Goal: Task Accomplishment & Management: Use online tool/utility

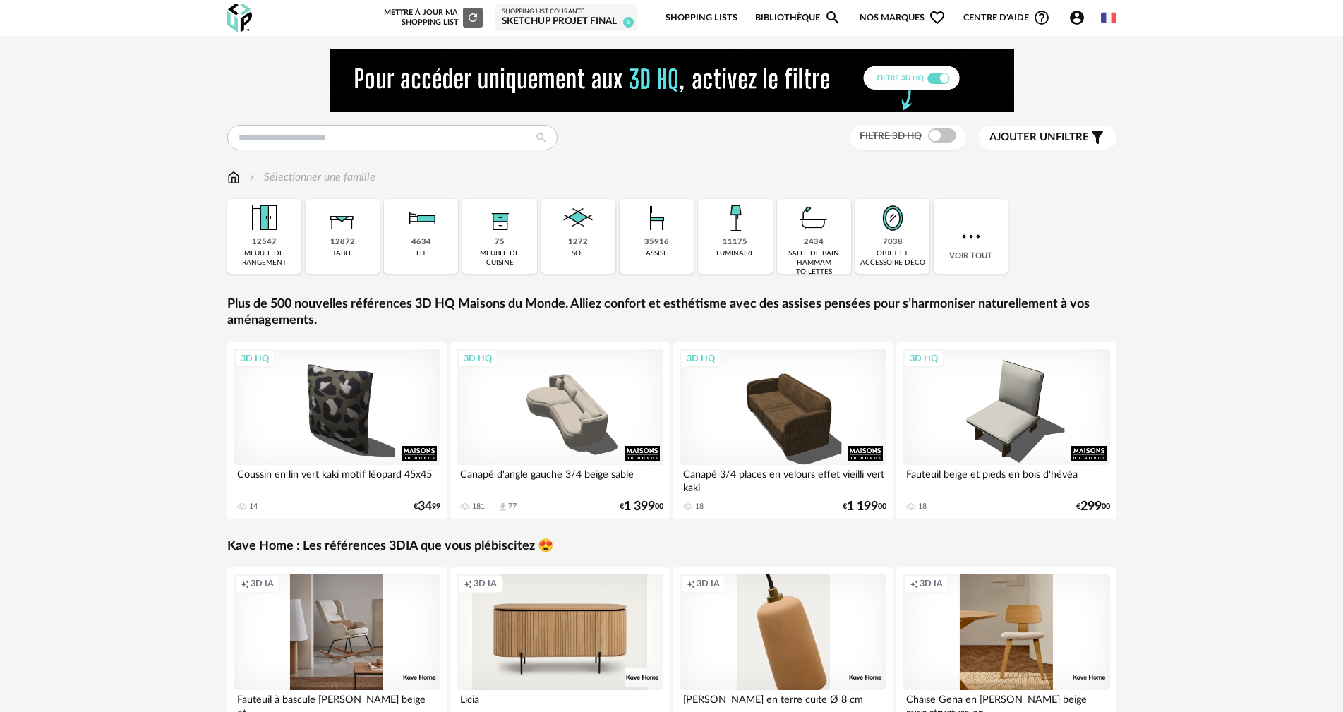
click at [560, 12] on div "Shopping List courante" at bounding box center [566, 12] width 129 height 8
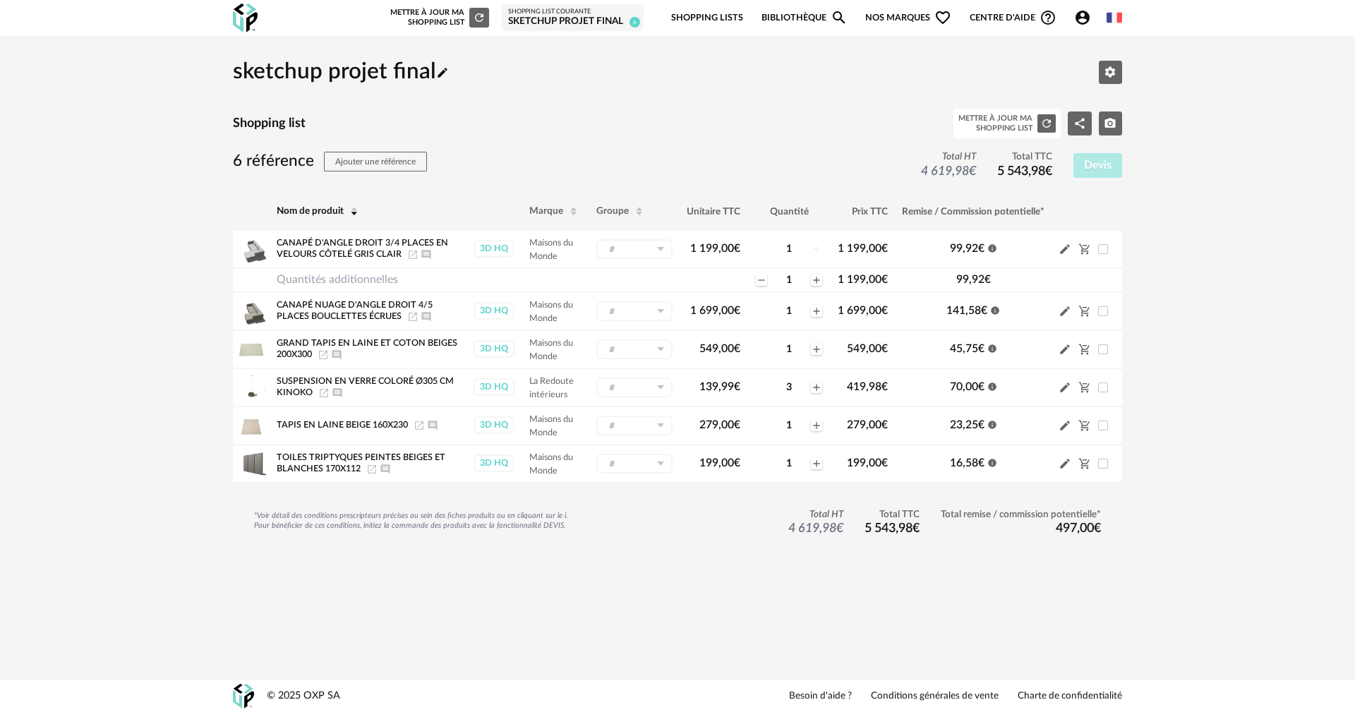
click at [792, 13] on link "Bibliothèque Magnify icon" at bounding box center [804, 17] width 86 height 33
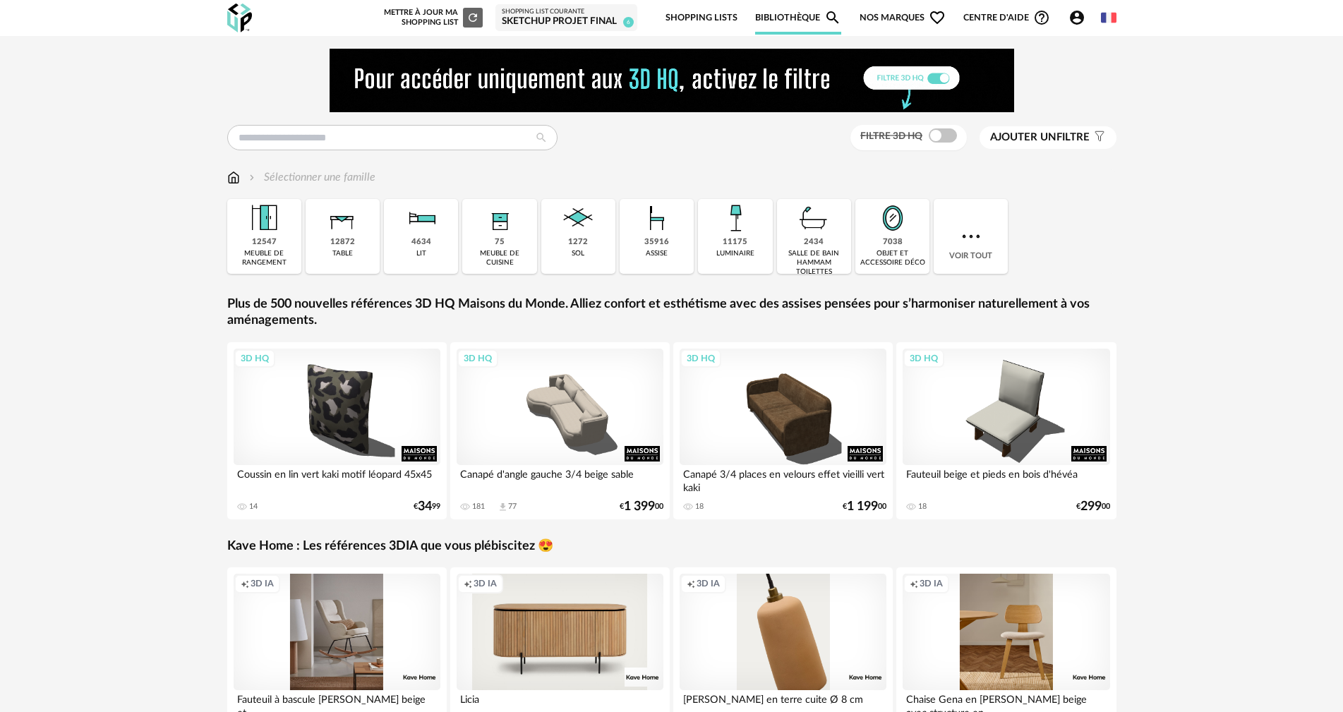
click at [1076, 14] on icon "Account Circle icon" at bounding box center [1076, 17] width 17 height 17
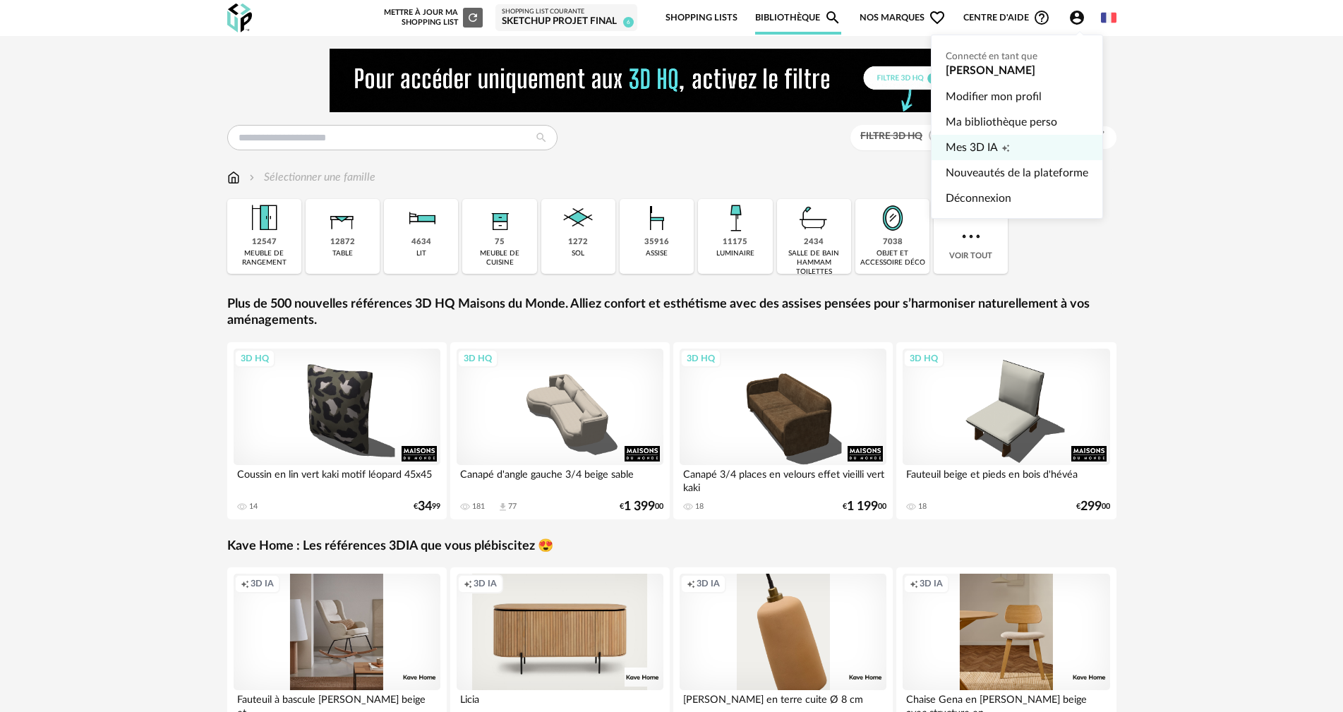
click at [998, 152] on link "Mes 3D IA Creation icon" at bounding box center [1016, 147] width 143 height 25
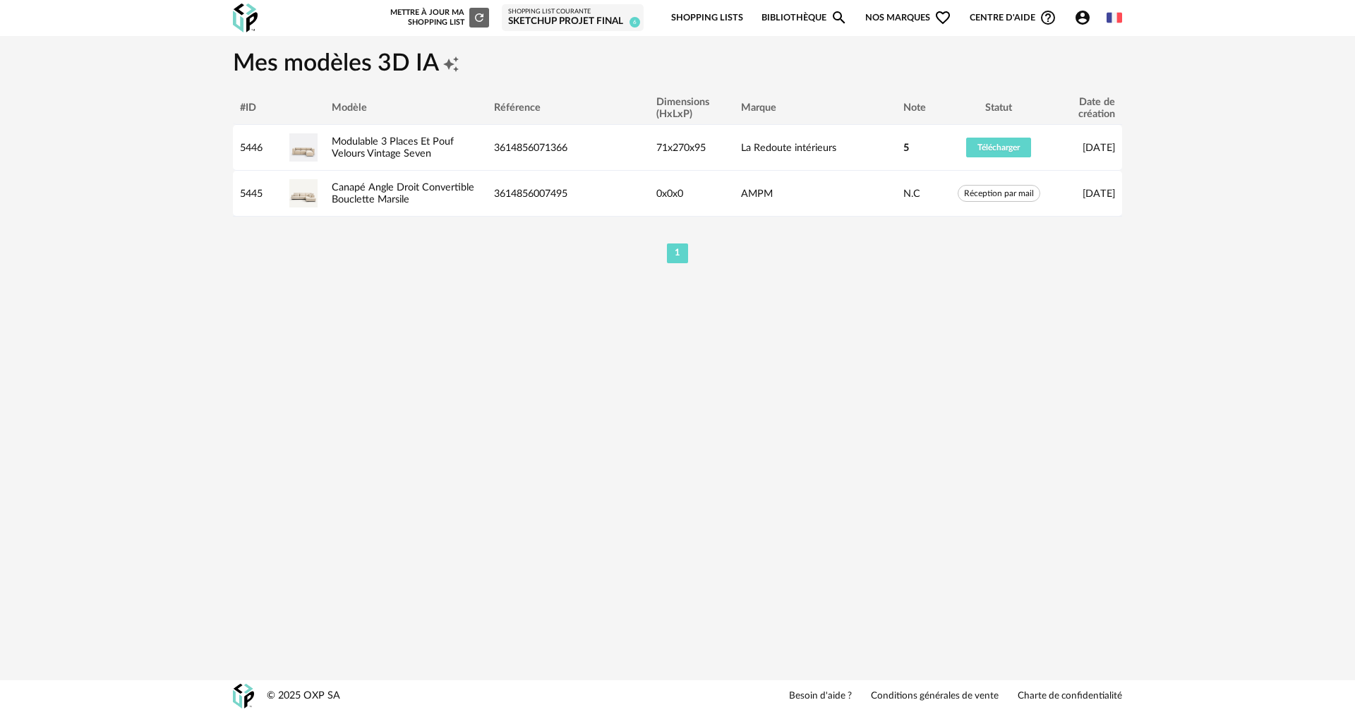
click at [610, 20] on div "sketchup projet final" at bounding box center [572, 22] width 129 height 13
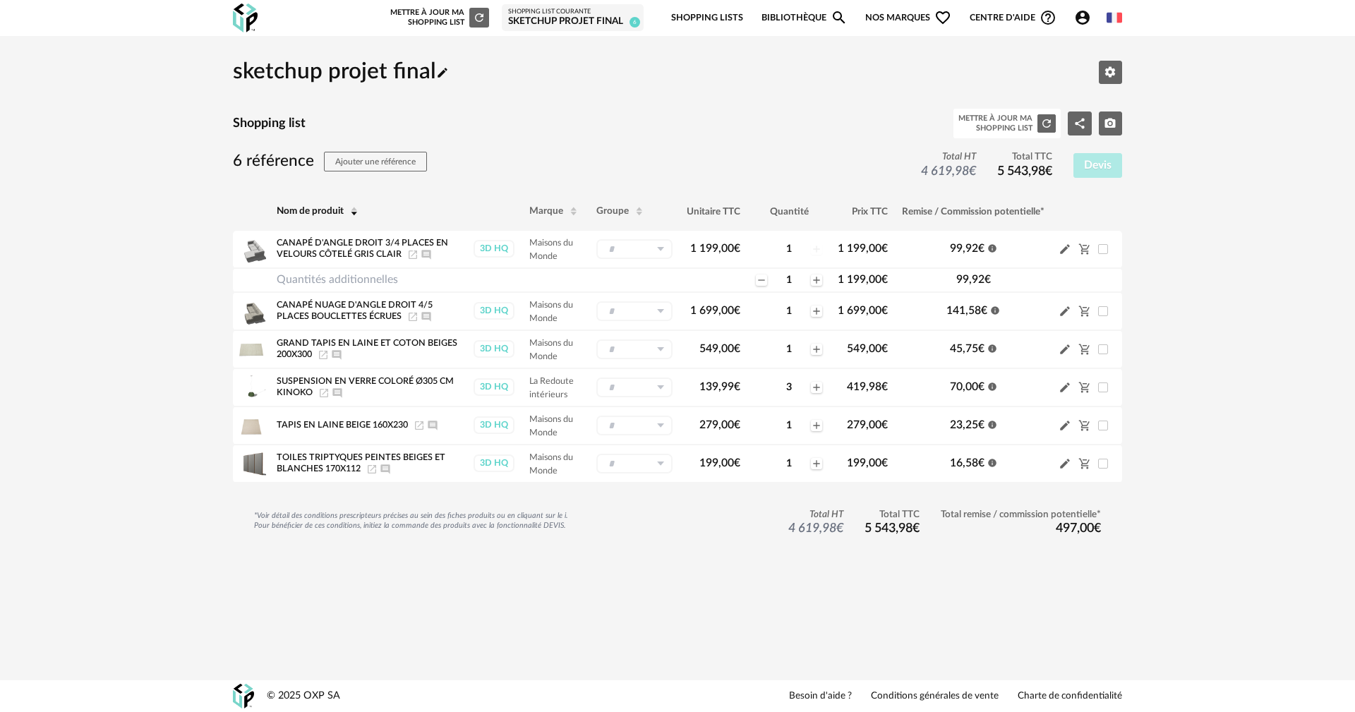
click at [784, 18] on link "Bibliothèque Magnify icon" at bounding box center [804, 17] width 86 height 33
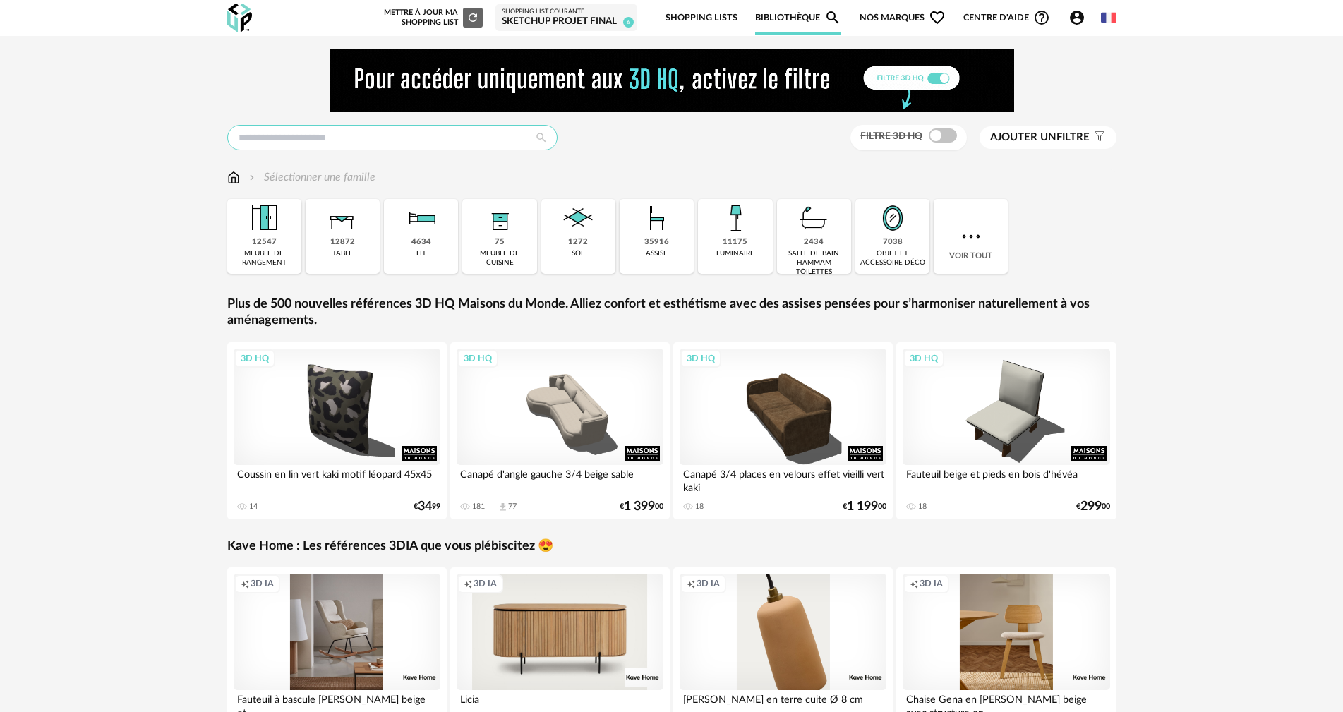
click at [392, 130] on input "text" at bounding box center [392, 137] width 330 height 25
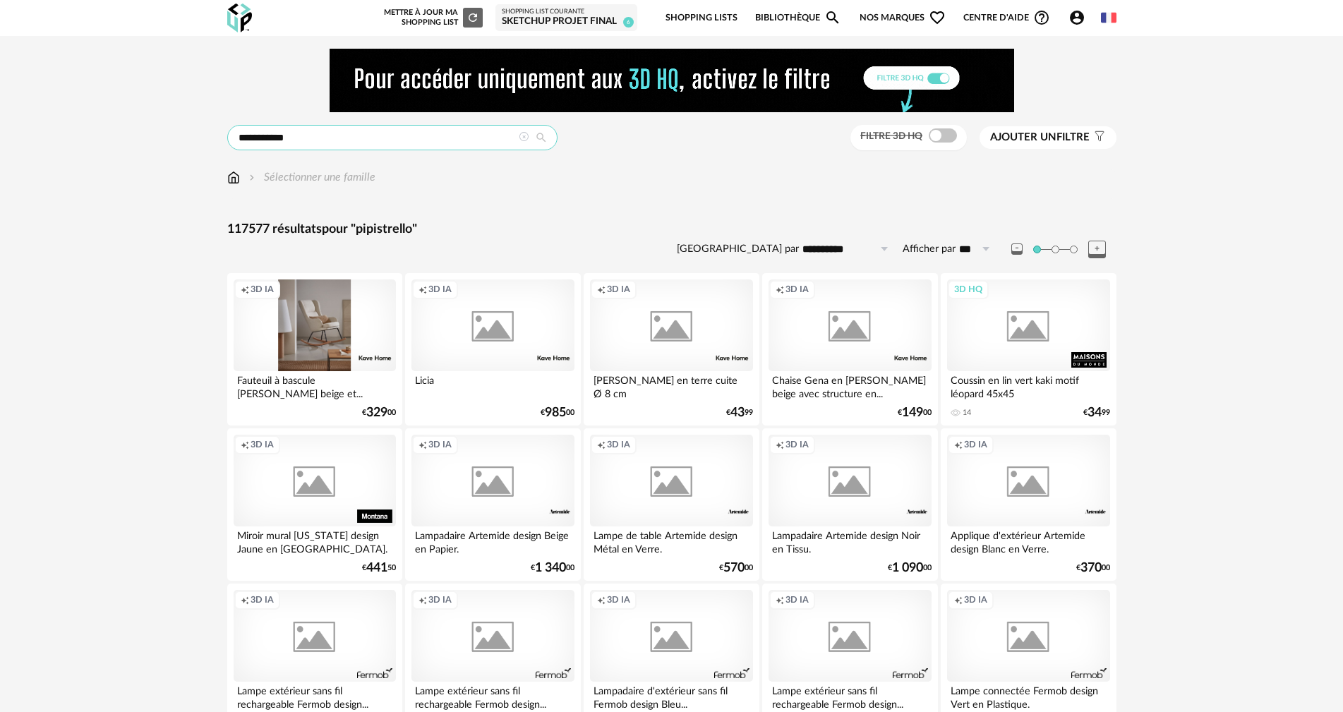
type input "**********"
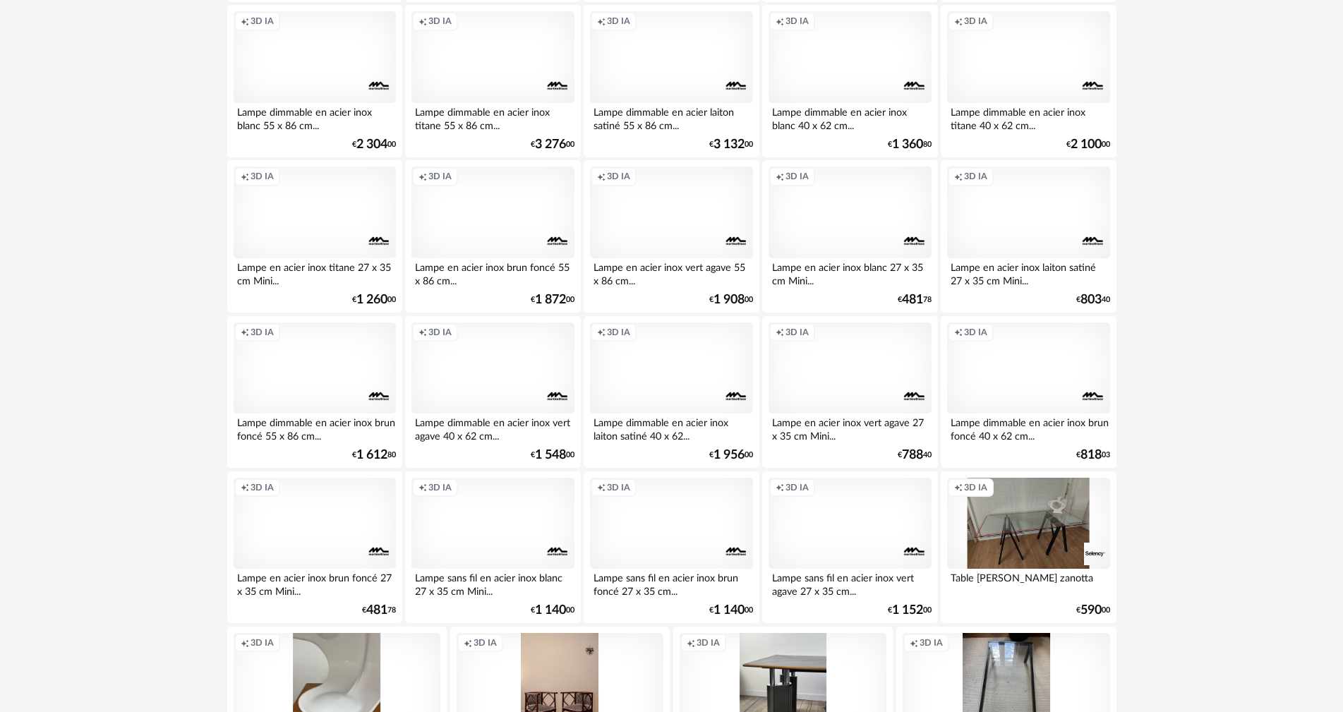
scroll to position [353, 0]
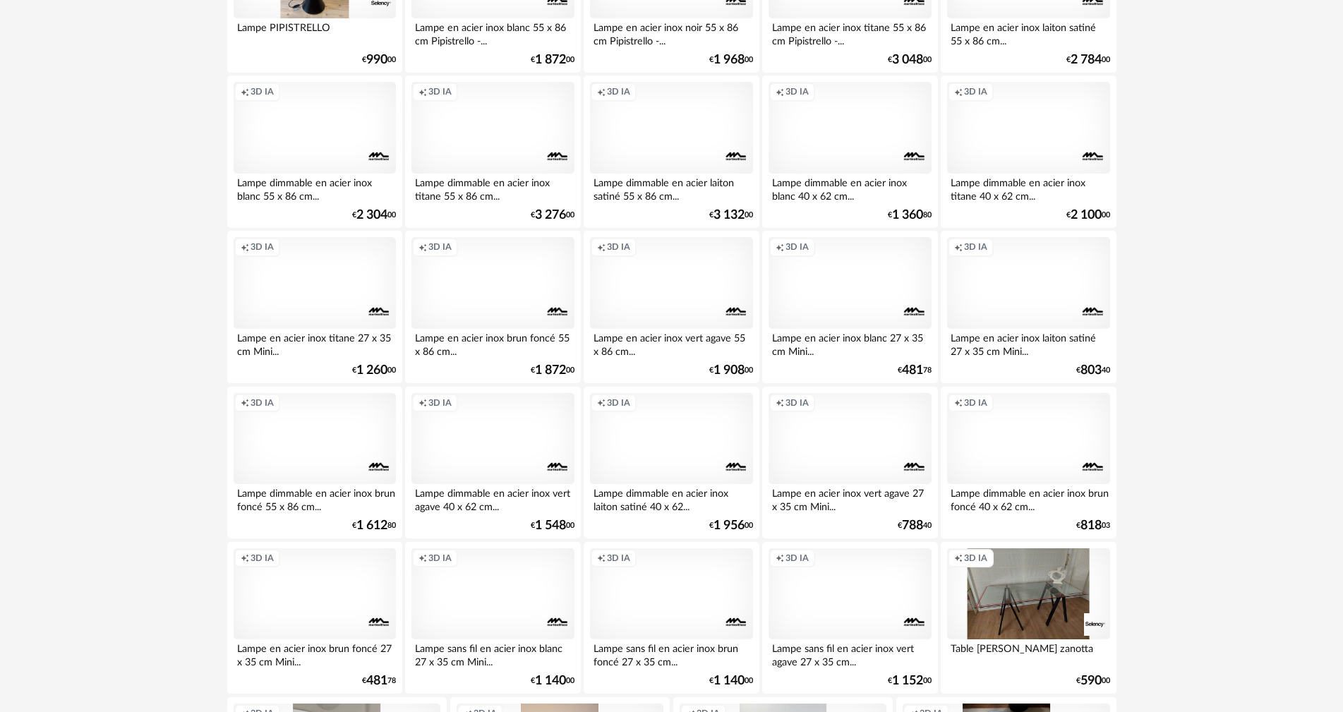
click at [322, 427] on div "Creation icon 3D IA" at bounding box center [315, 439] width 162 height 92
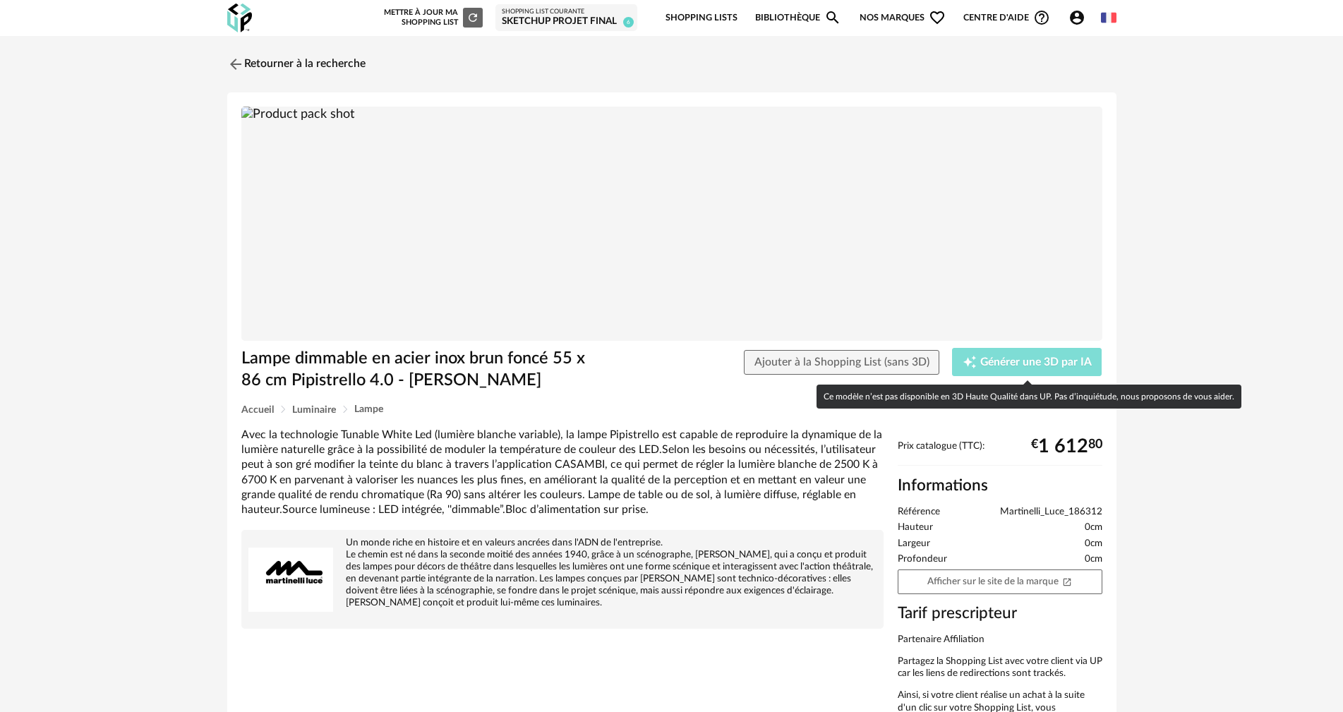
click at [1001, 361] on span "Générer une 3D par IA" at bounding box center [1035, 362] width 111 height 11
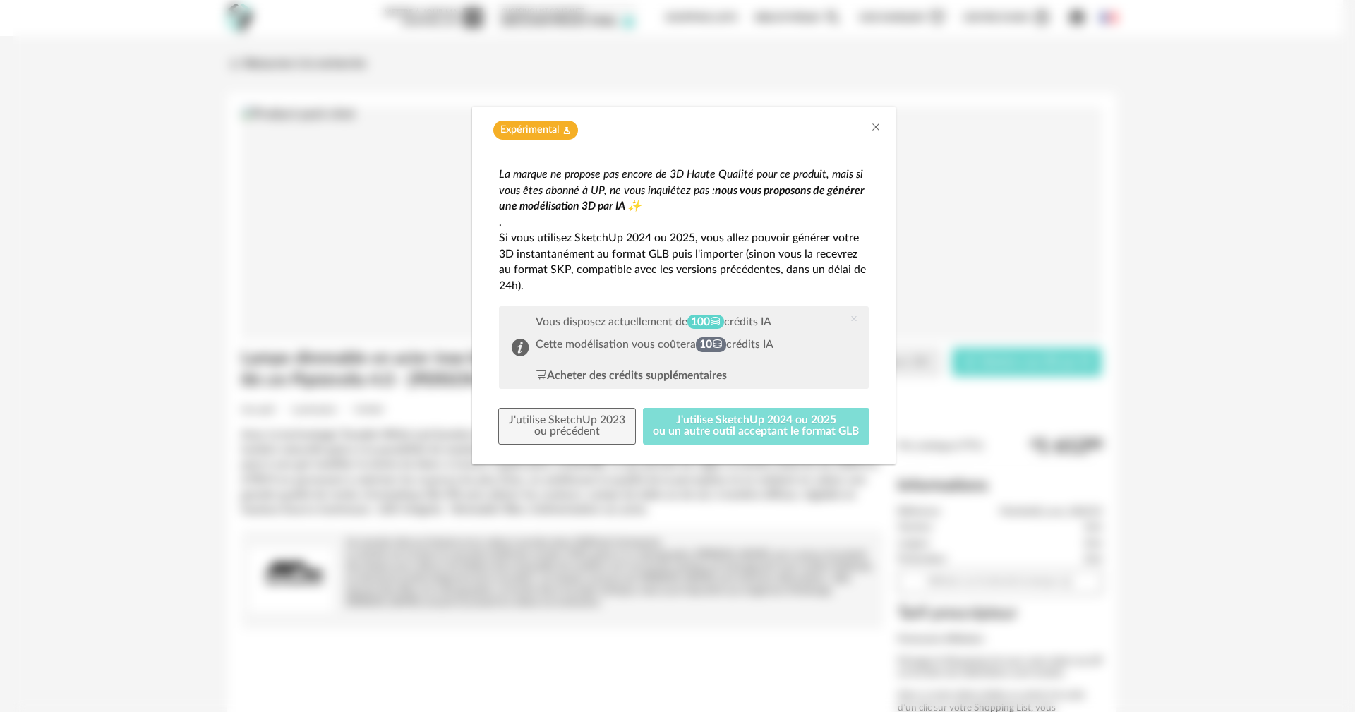
click at [768, 423] on button "J'utilise SketchUp 2024 ou 2025 ou un autre outil acceptant le format GLB" at bounding box center [756, 426] width 227 height 37
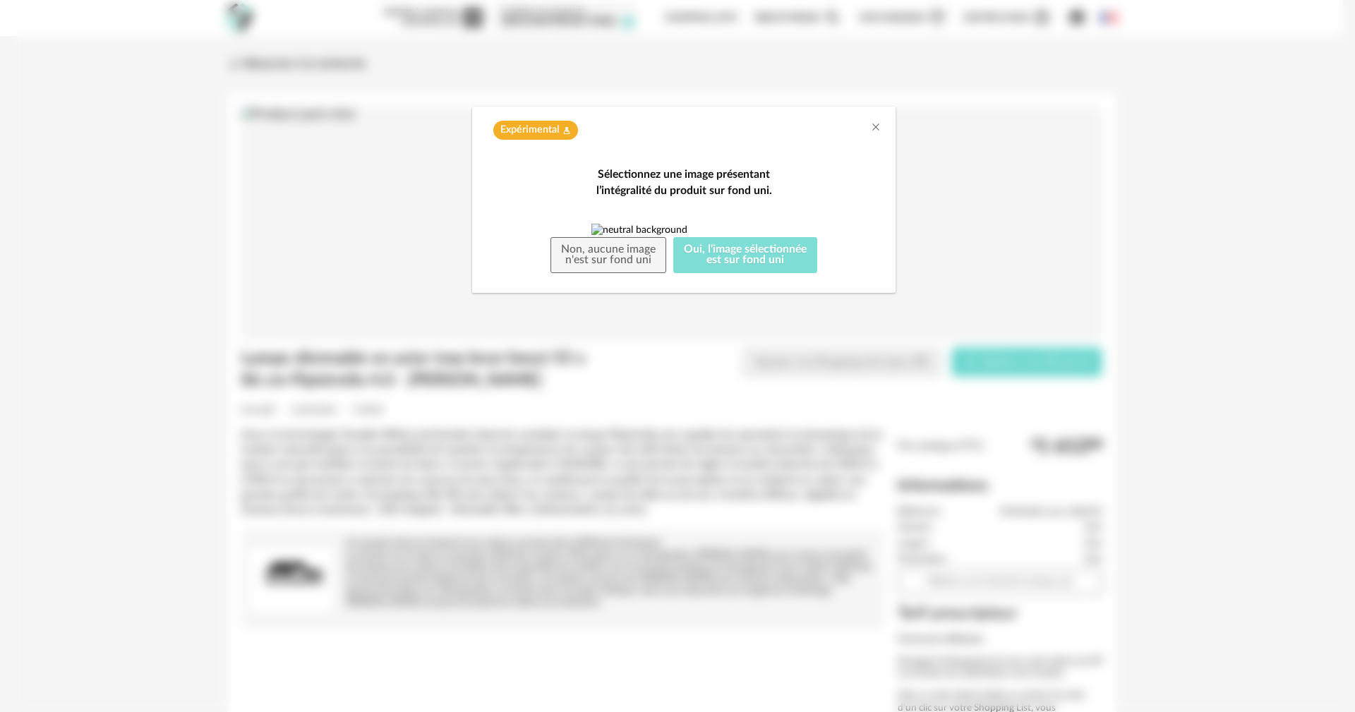
click at [695, 274] on button "Oui, l'image sélectionnée est sur fond uni" at bounding box center [745, 255] width 144 height 37
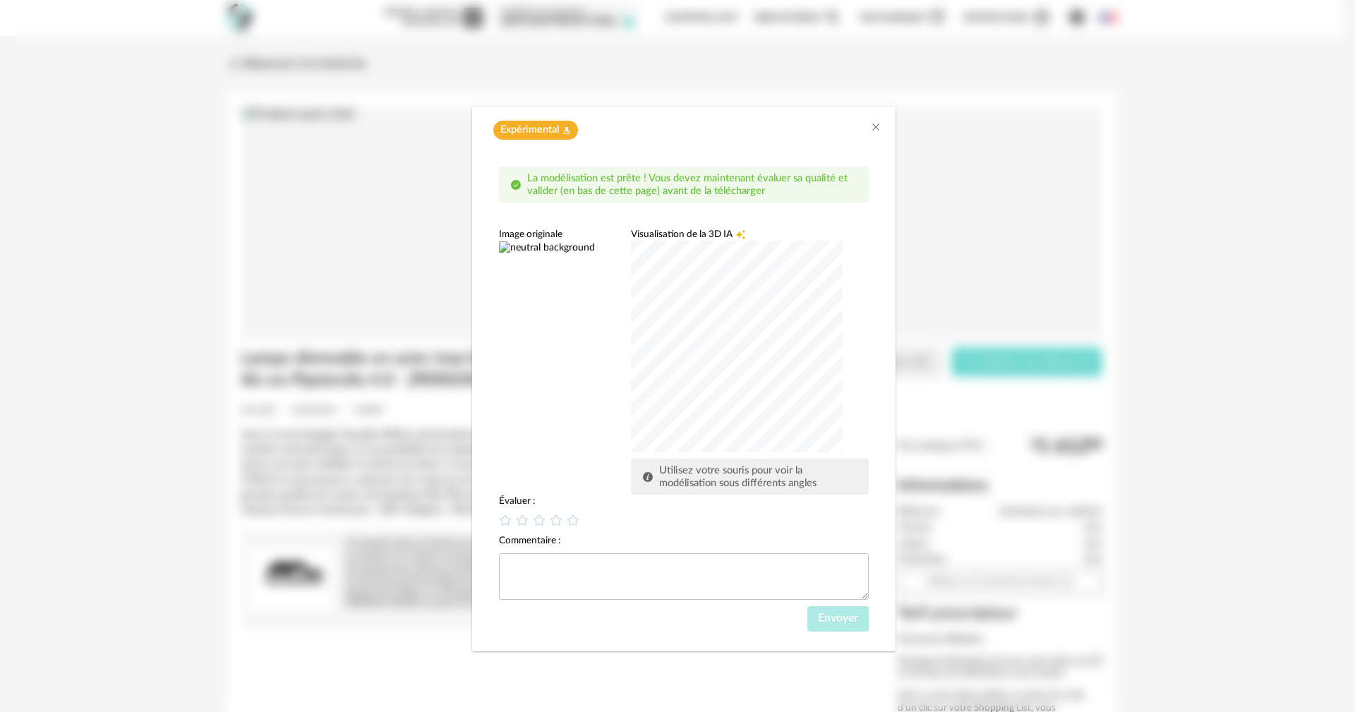
click at [669, 341] on div "dialog" at bounding box center [737, 347] width 212 height 212
click at [682, 311] on div "dialog" at bounding box center [737, 347] width 212 height 212
click at [524, 520] on icon "dialog" at bounding box center [522, 520] width 15 height 15
click at [819, 617] on span "Envoyer" at bounding box center [838, 617] width 40 height 11
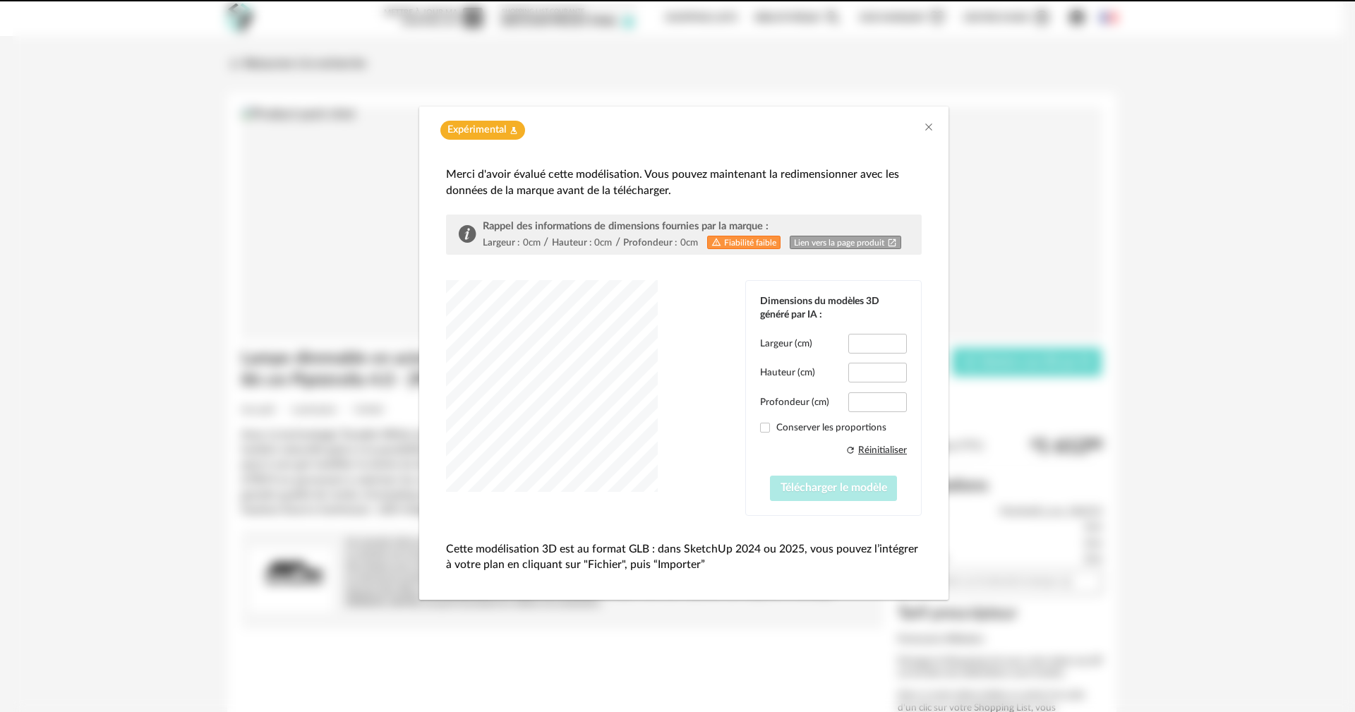
type input "*****"
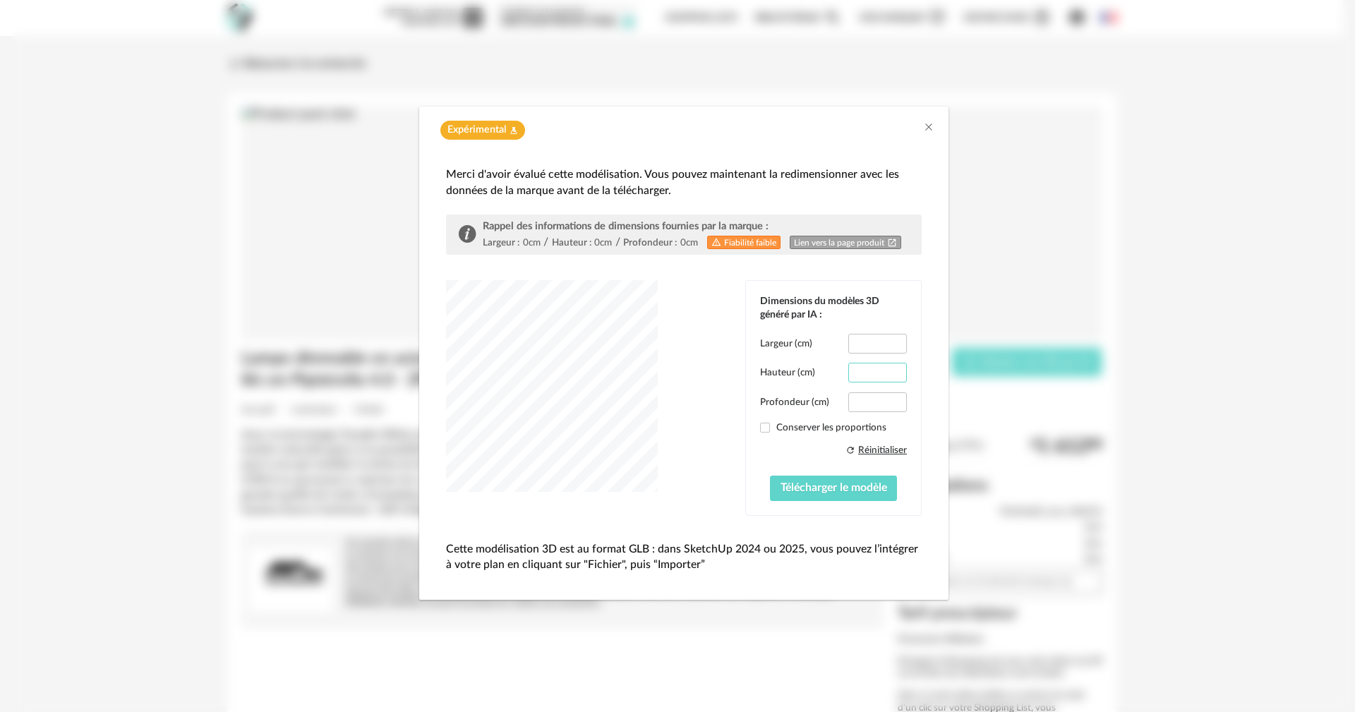
click at [888, 376] on input "***" at bounding box center [877, 373] width 59 height 20
drag, startPoint x: 879, startPoint y: 372, endPoint x: 774, endPoint y: 375, distance: 105.2
click at [777, 377] on div "Hauteur (cm) ***" at bounding box center [833, 373] width 147 height 20
type input "**"
drag, startPoint x: 888, startPoint y: 343, endPoint x: 717, endPoint y: 344, distance: 170.7
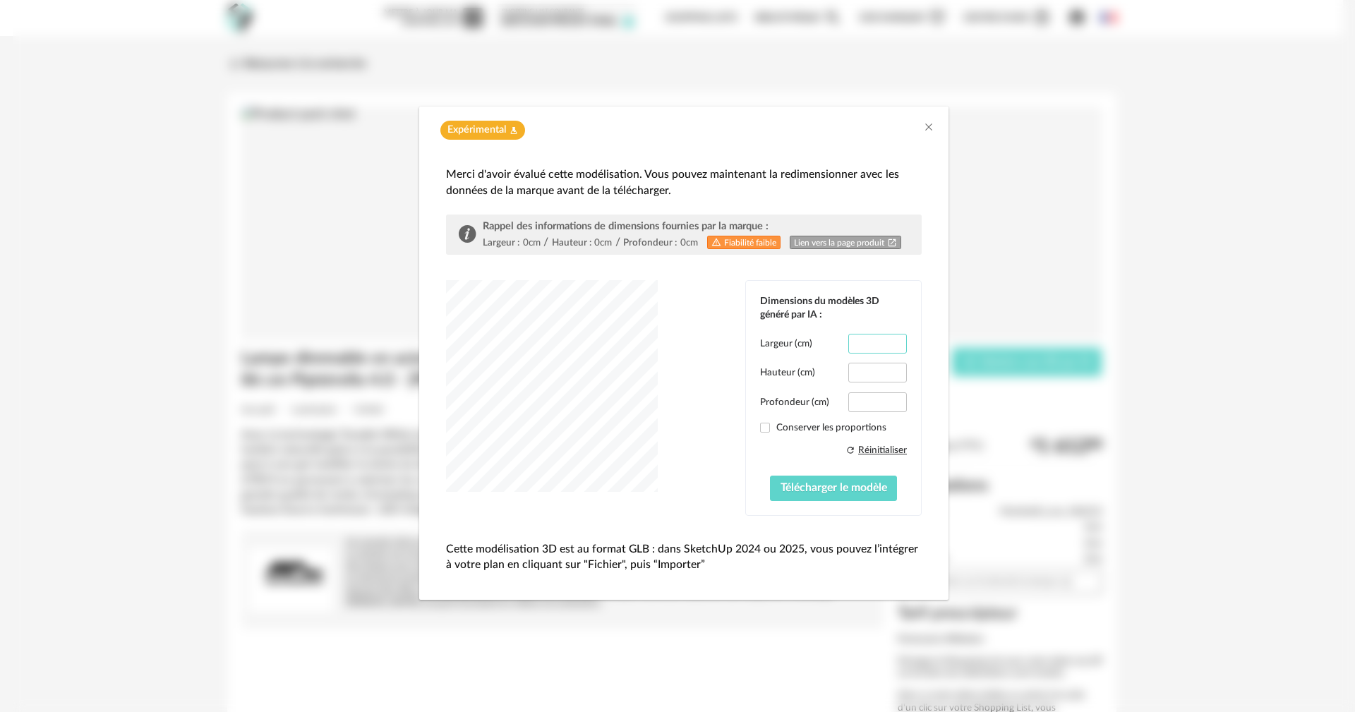
click at [742, 349] on div "Dimensions du modèles 3D généré par IA : Largeur (cm) ***** Hauteur (cm) ** Pro…" at bounding box center [684, 397] width 476 height 235
type input "**"
click at [803, 490] on span "Télécharger le modèle" at bounding box center [833, 487] width 107 height 11
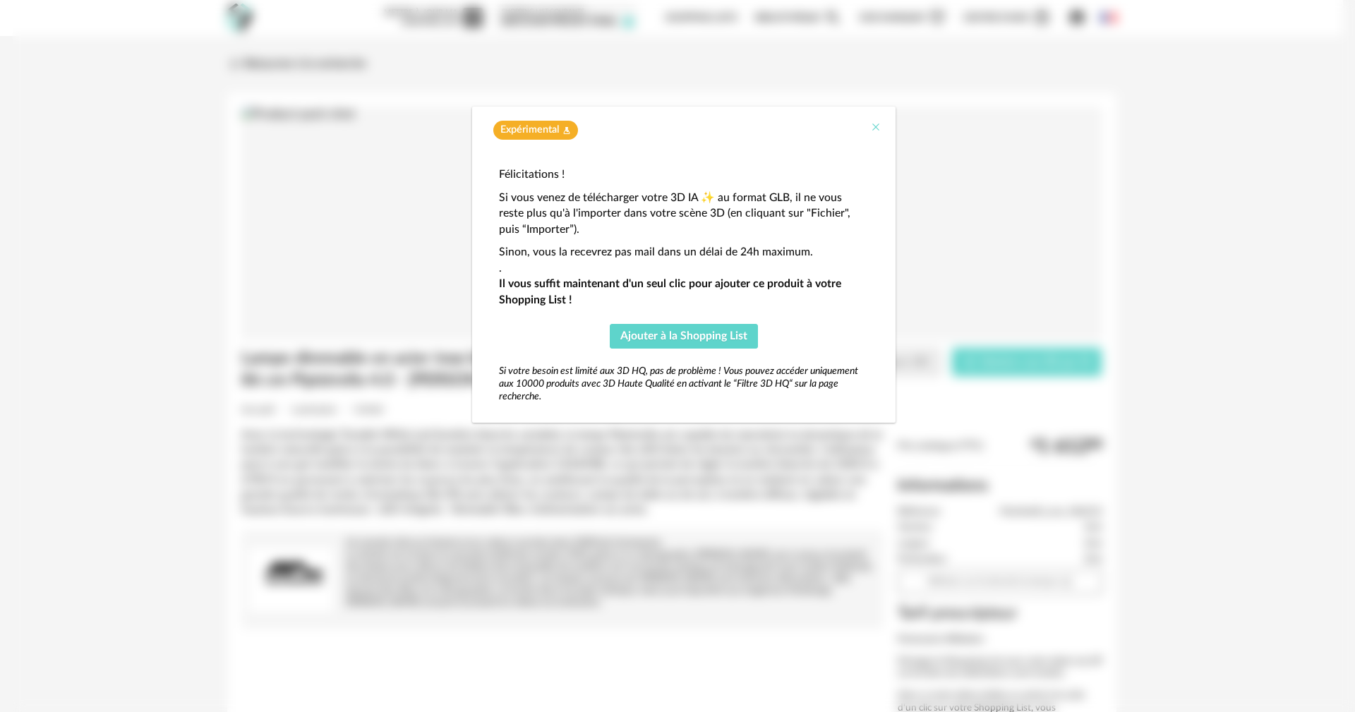
click at [878, 128] on icon "Close" at bounding box center [875, 126] width 11 height 11
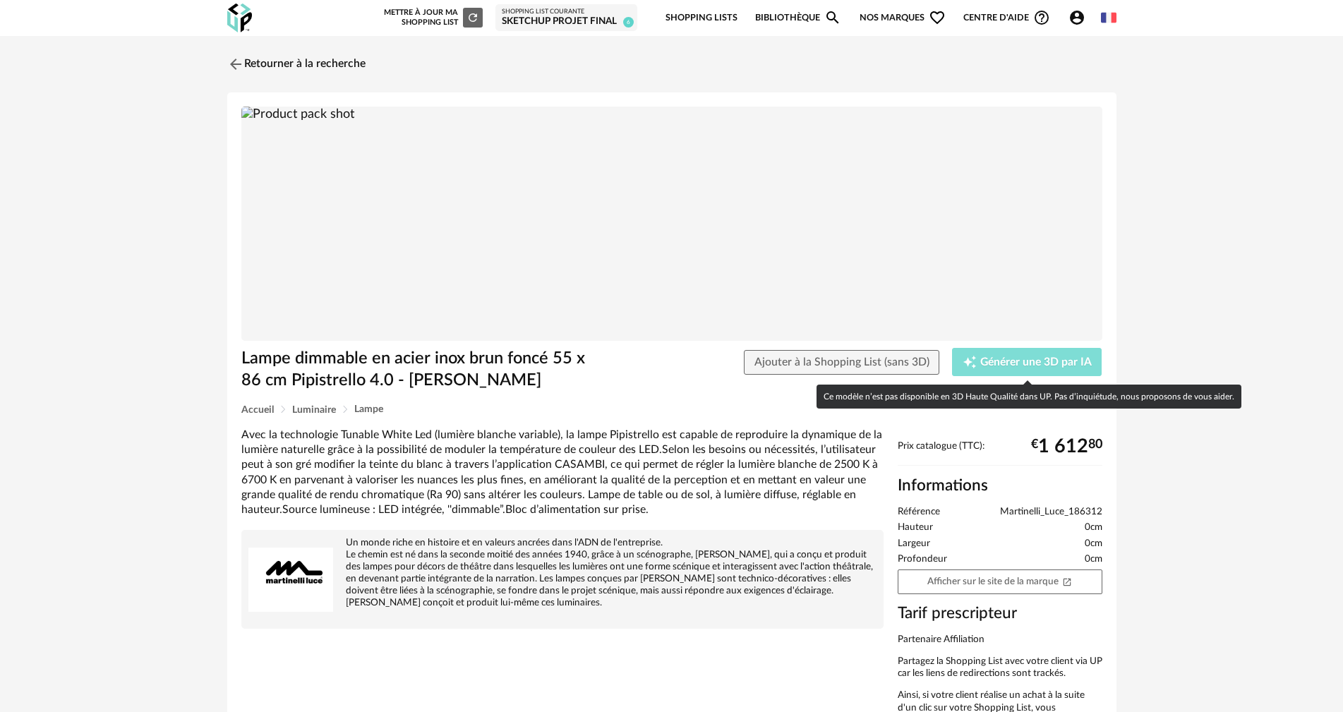
click at [1036, 357] on span "Générer une 3D par IA" at bounding box center [1035, 362] width 111 height 11
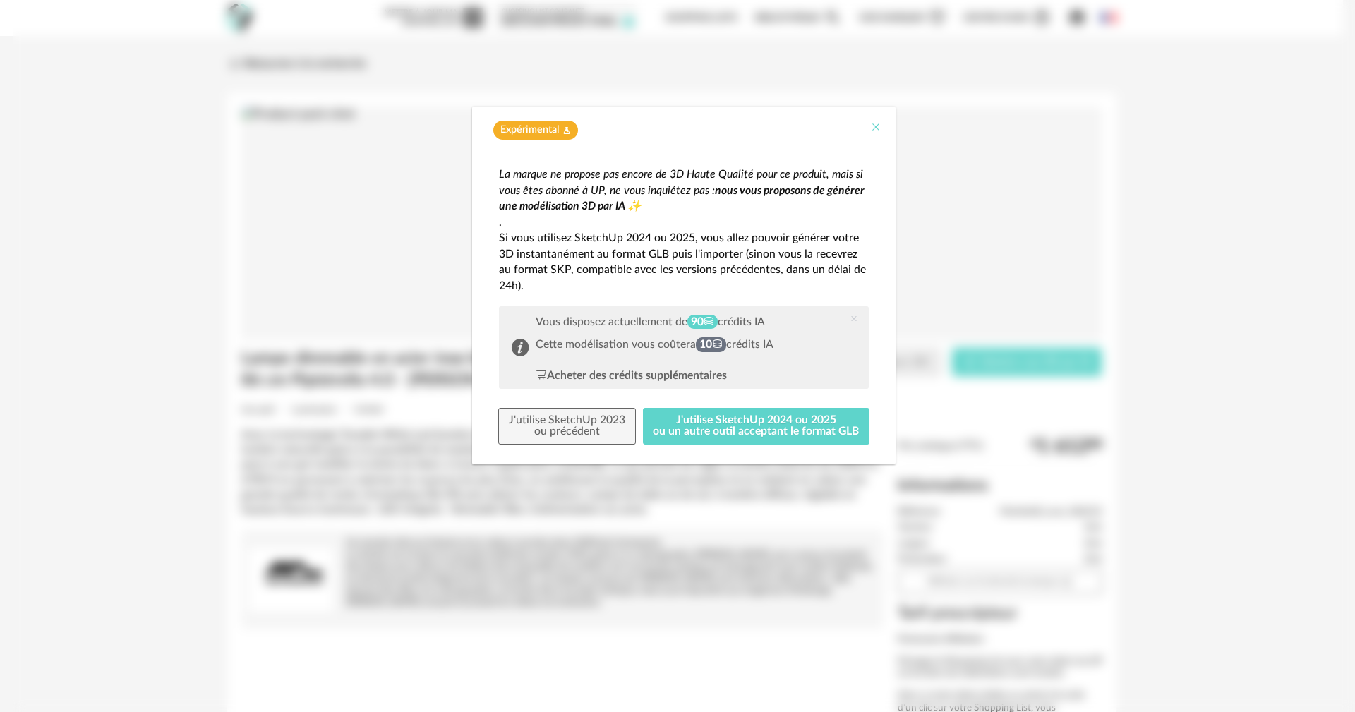
click at [877, 124] on icon "Close" at bounding box center [875, 126] width 11 height 11
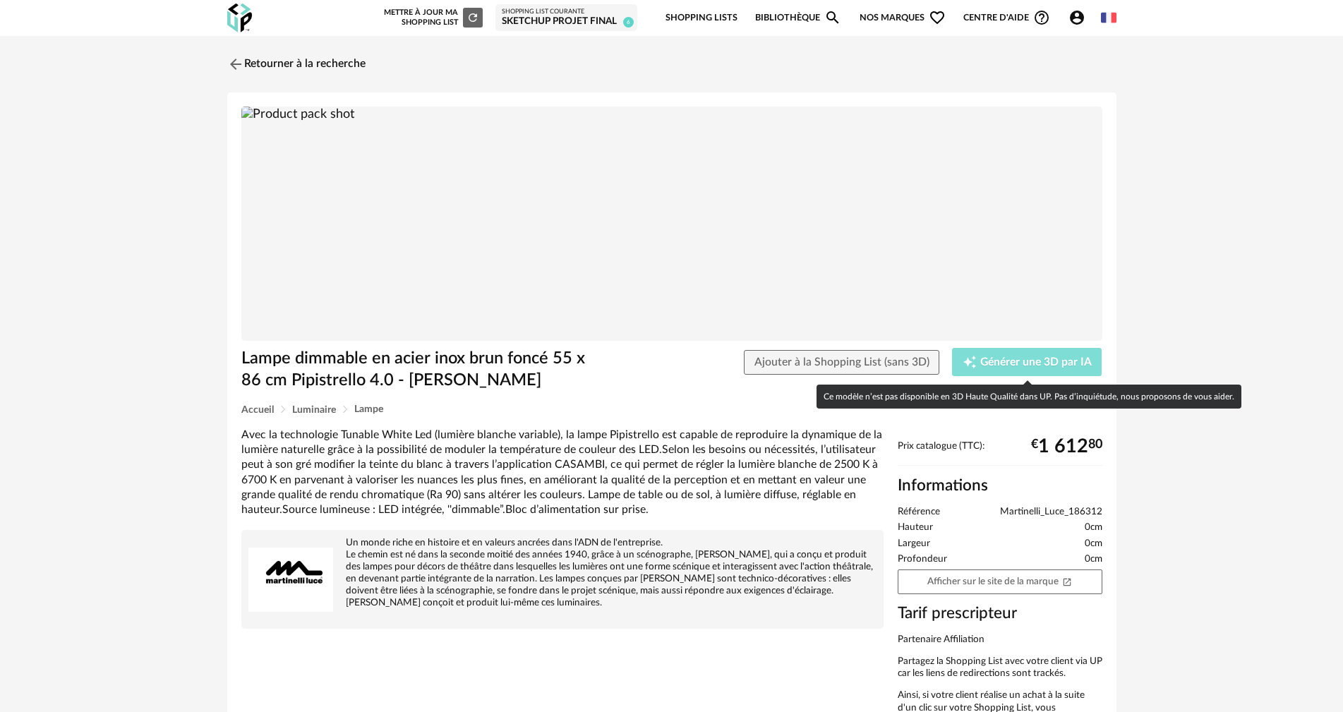
click at [996, 367] on span "Générer une 3D par IA" at bounding box center [1035, 362] width 111 height 11
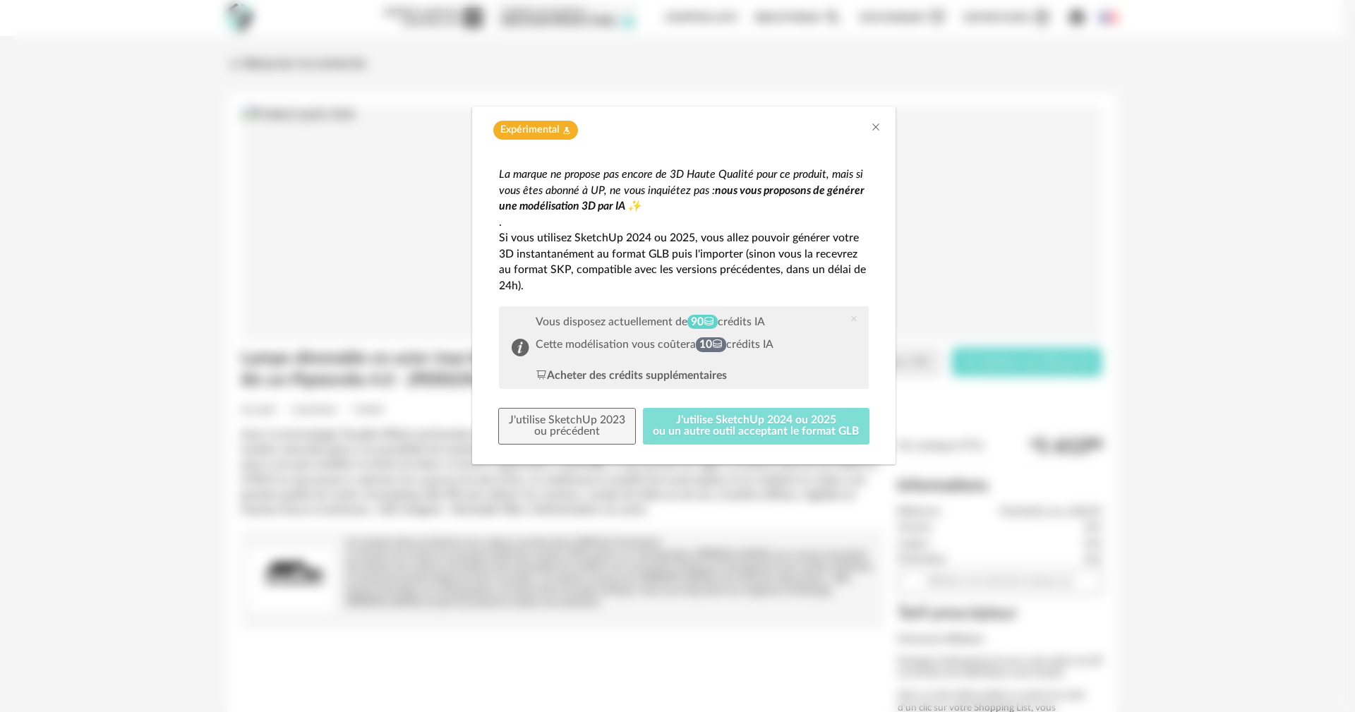
click at [658, 417] on button "J'utilise SketchUp 2024 ou 2025 ou un autre outil acceptant le format GLB" at bounding box center [756, 426] width 227 height 37
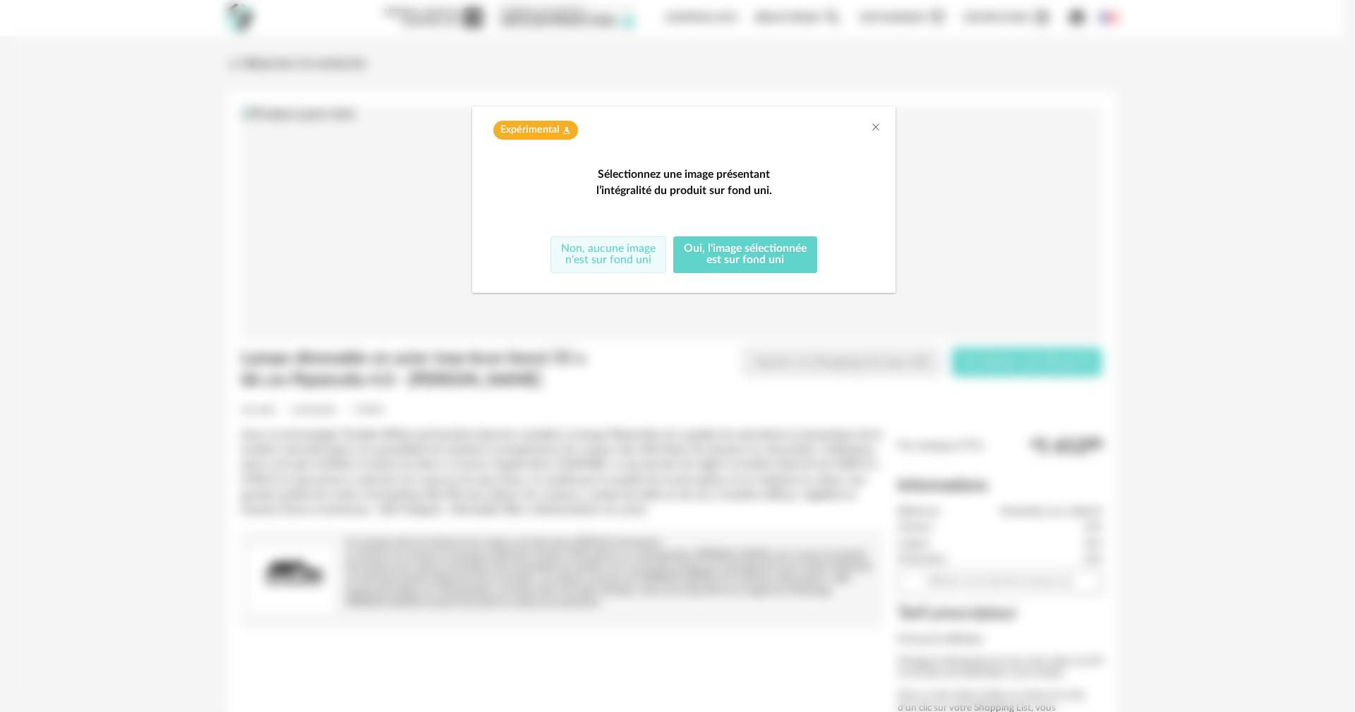
click at [619, 273] on button "Non, aucune image n'est sur fond uni" at bounding box center [608, 254] width 116 height 37
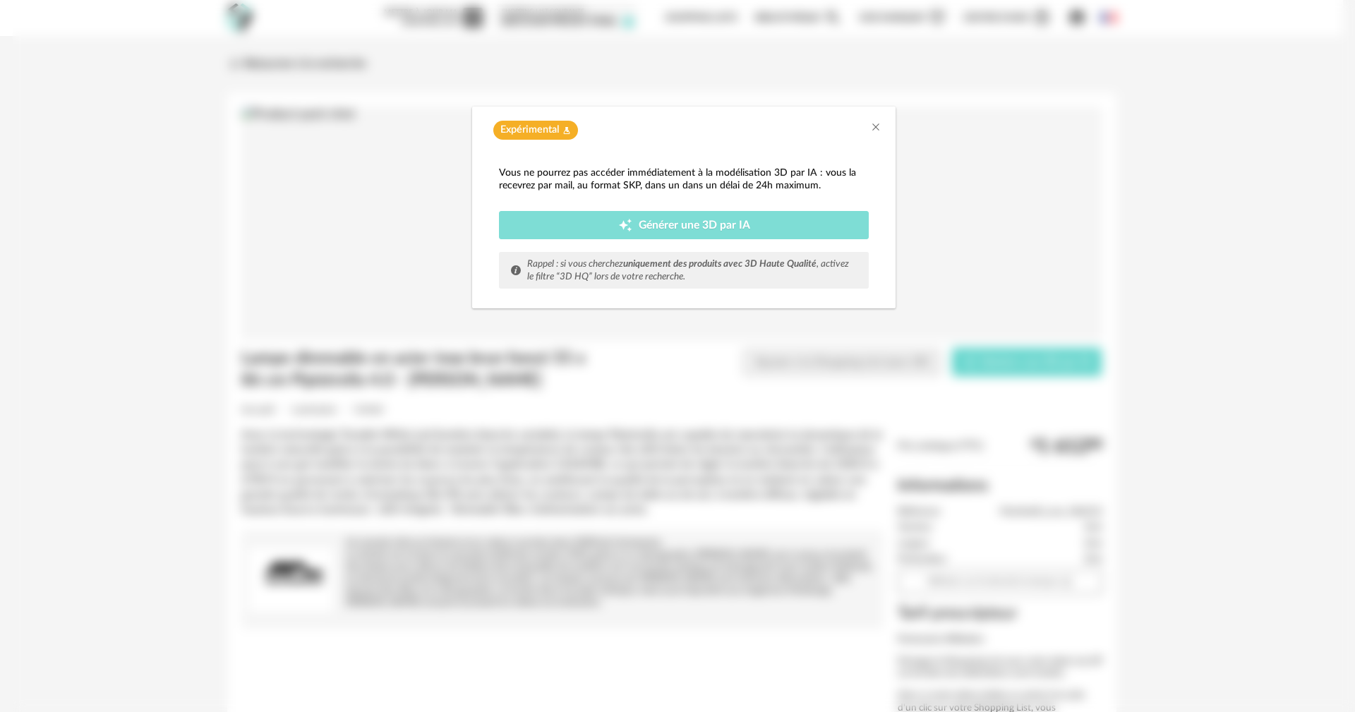
click at [708, 220] on span "Générer une 3D par IA" at bounding box center [693, 225] width 111 height 11
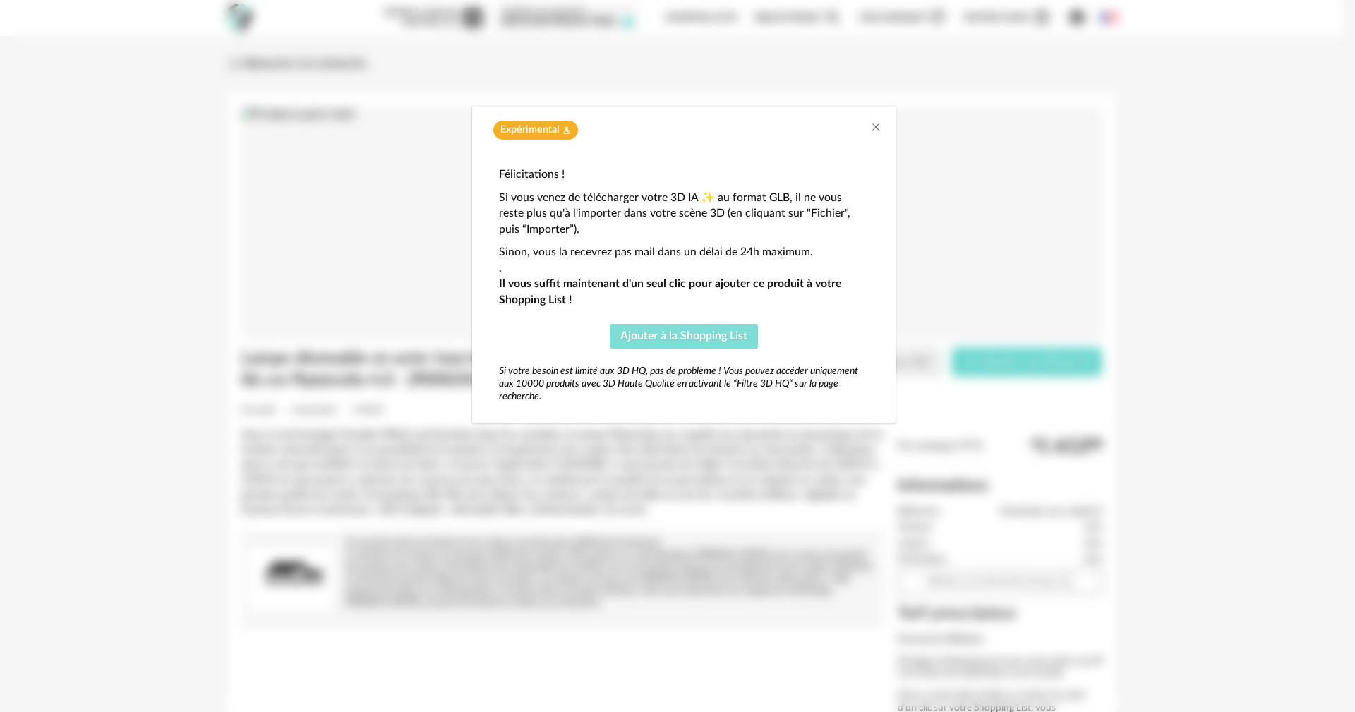
click at [699, 335] on span "Ajouter à la Shopping List" at bounding box center [683, 335] width 127 height 11
click at [878, 126] on icon "Close" at bounding box center [875, 126] width 11 height 11
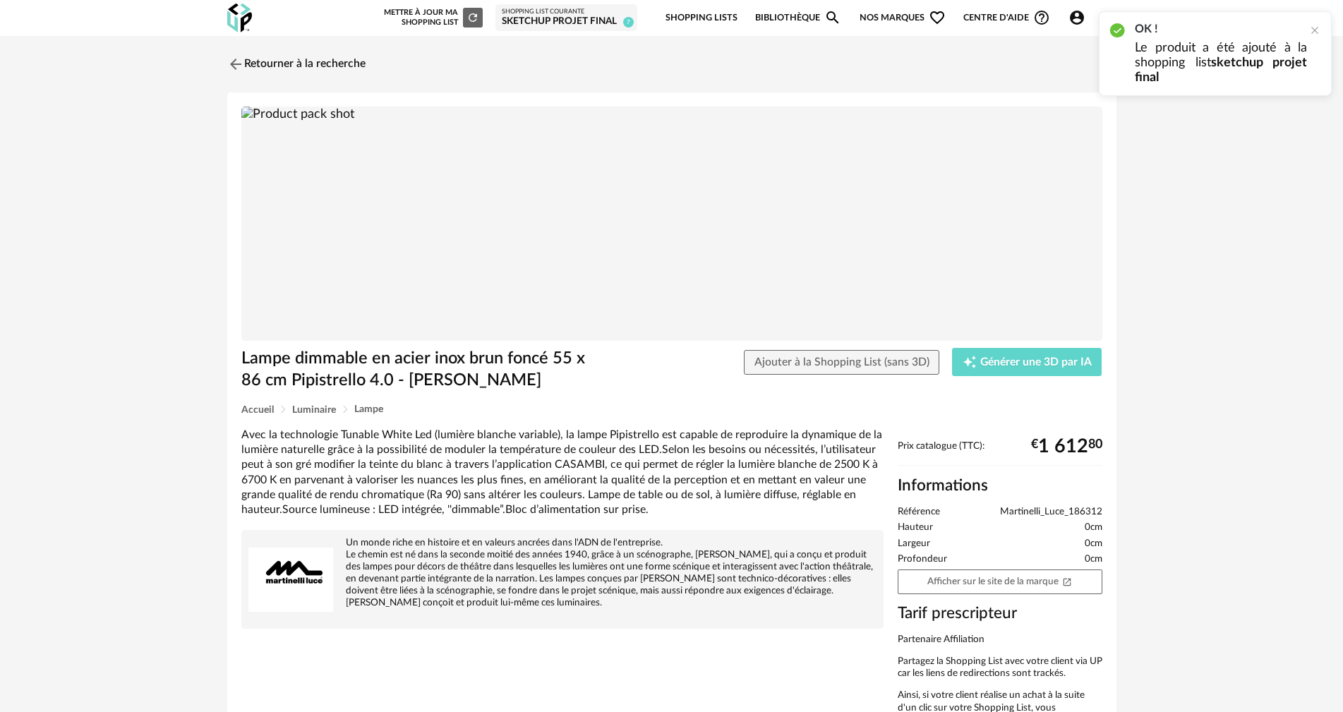
click at [703, 8] on link "Shopping Lists" at bounding box center [701, 17] width 72 height 33
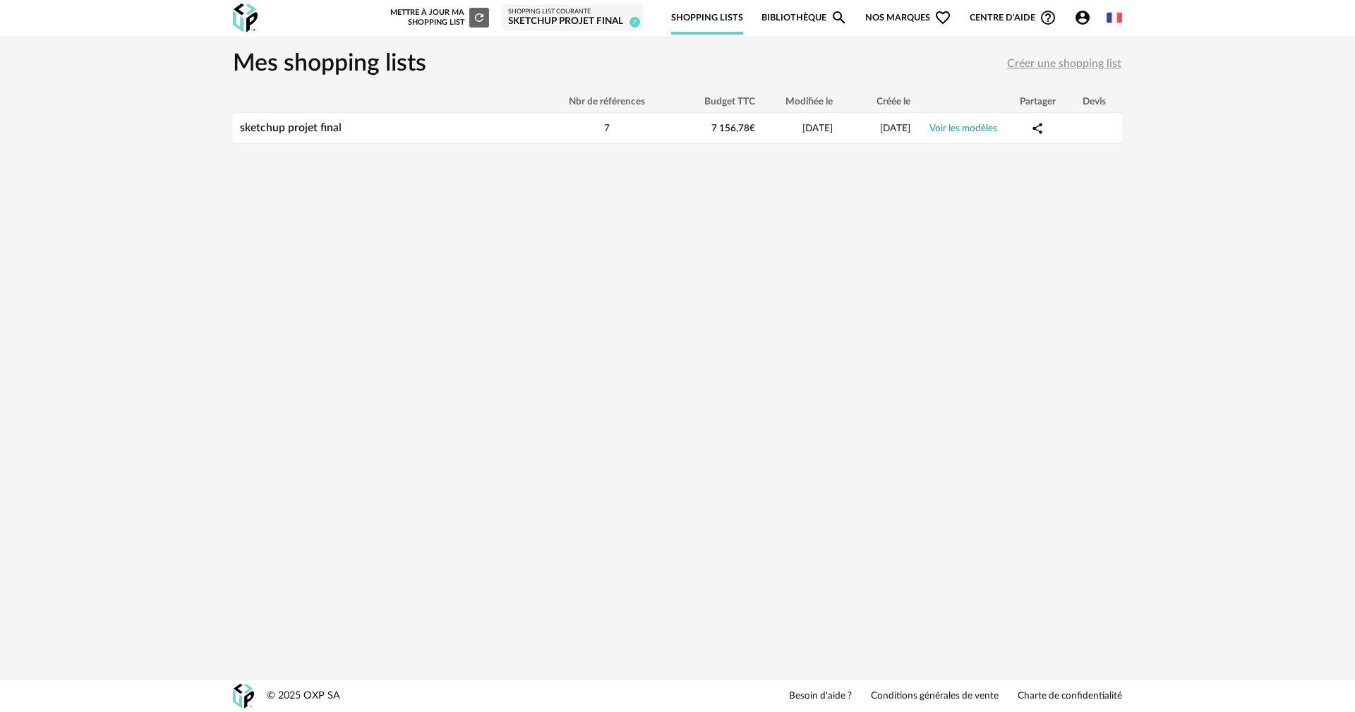
click at [548, 16] on div "sketchup projet final" at bounding box center [572, 22] width 129 height 13
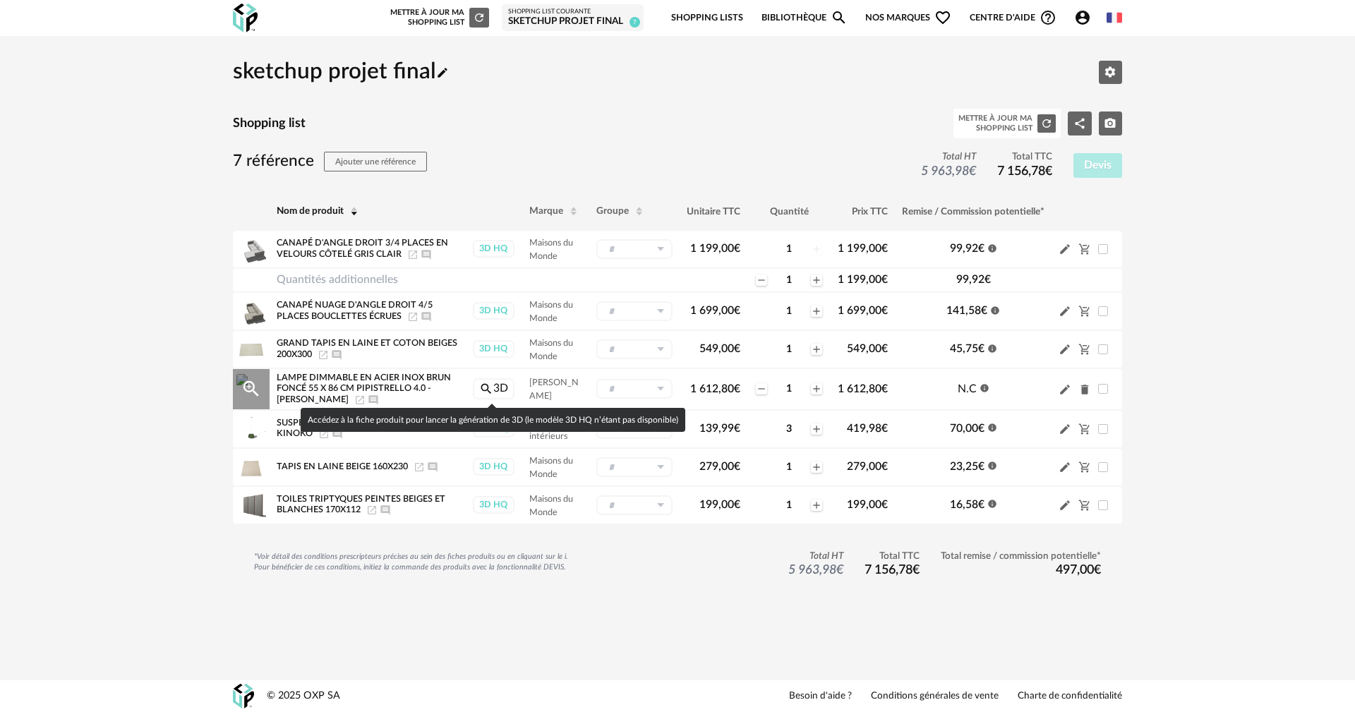
click at [502, 390] on link "Magnify icon 3D" at bounding box center [494, 388] width 42 height 21
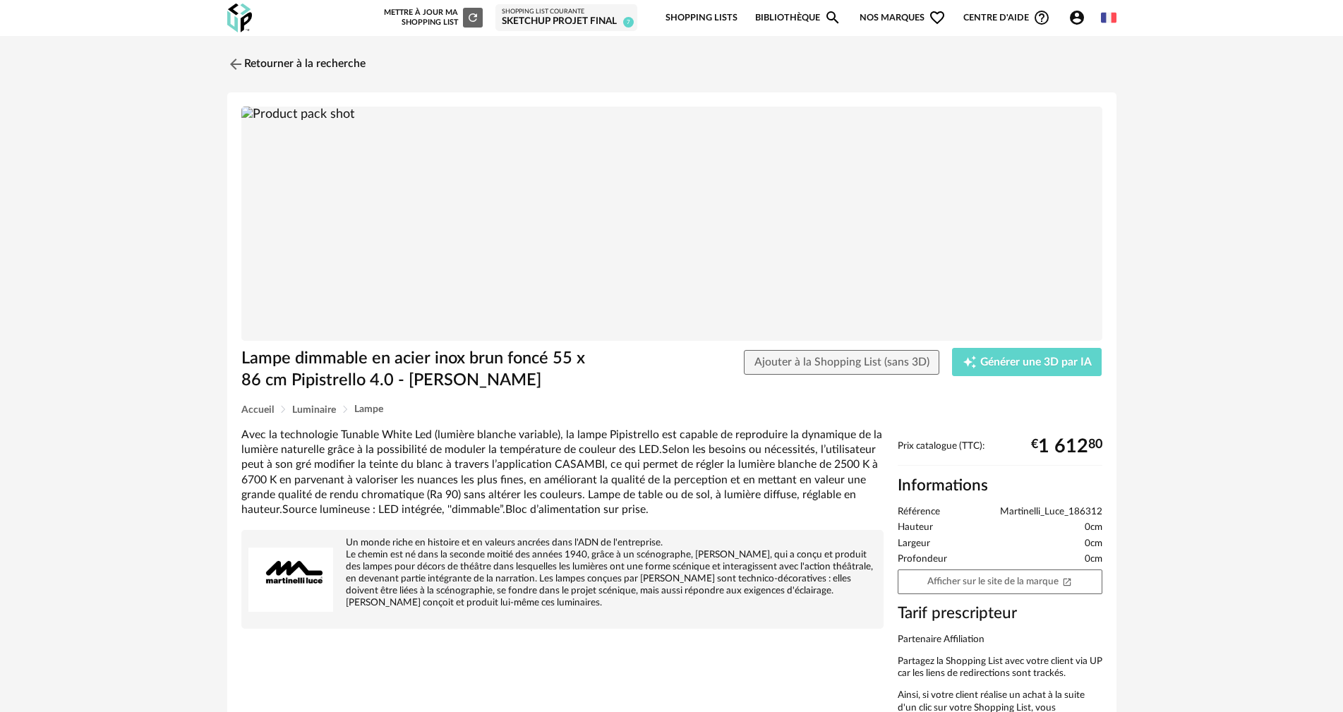
drag, startPoint x: 660, startPoint y: 267, endPoint x: 549, endPoint y: 334, distance: 130.4
click at [549, 334] on img at bounding box center [671, 224] width 861 height 235
click at [337, 63] on link "Retourner à la recherche" at bounding box center [293, 64] width 138 height 31
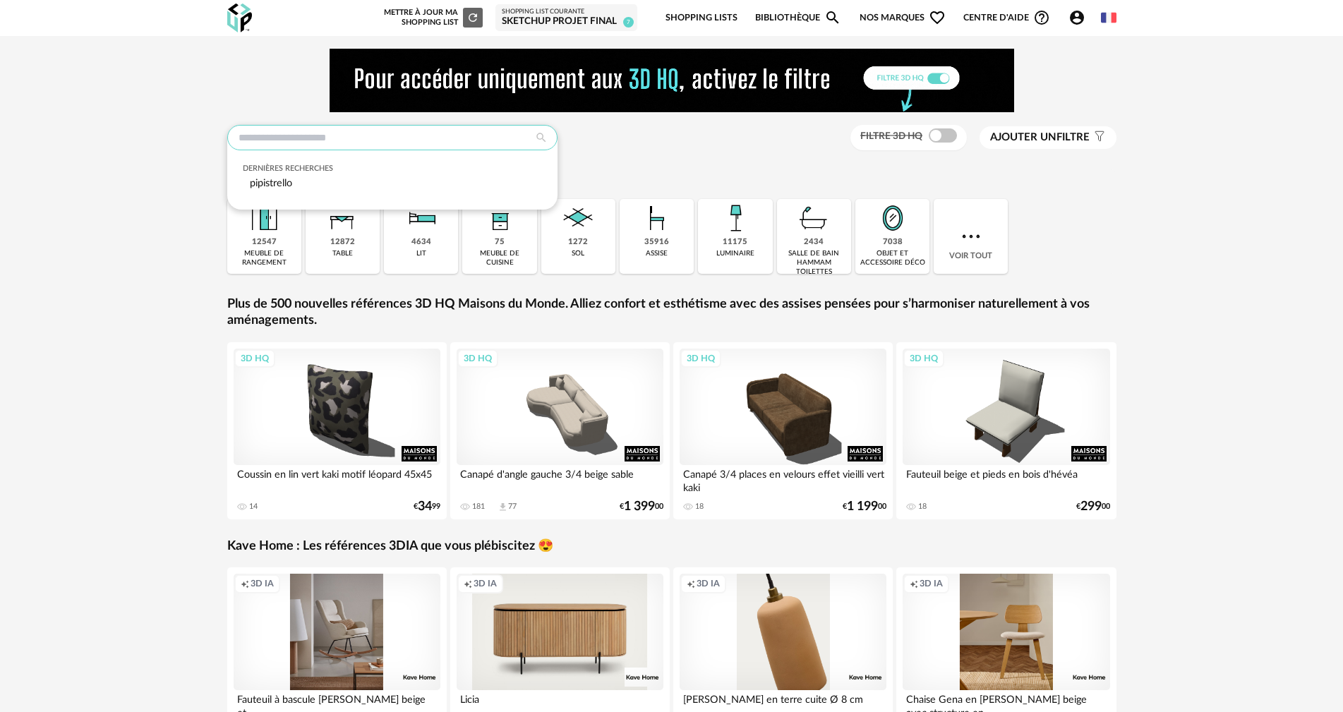
click at [398, 143] on input "text" at bounding box center [392, 137] width 330 height 25
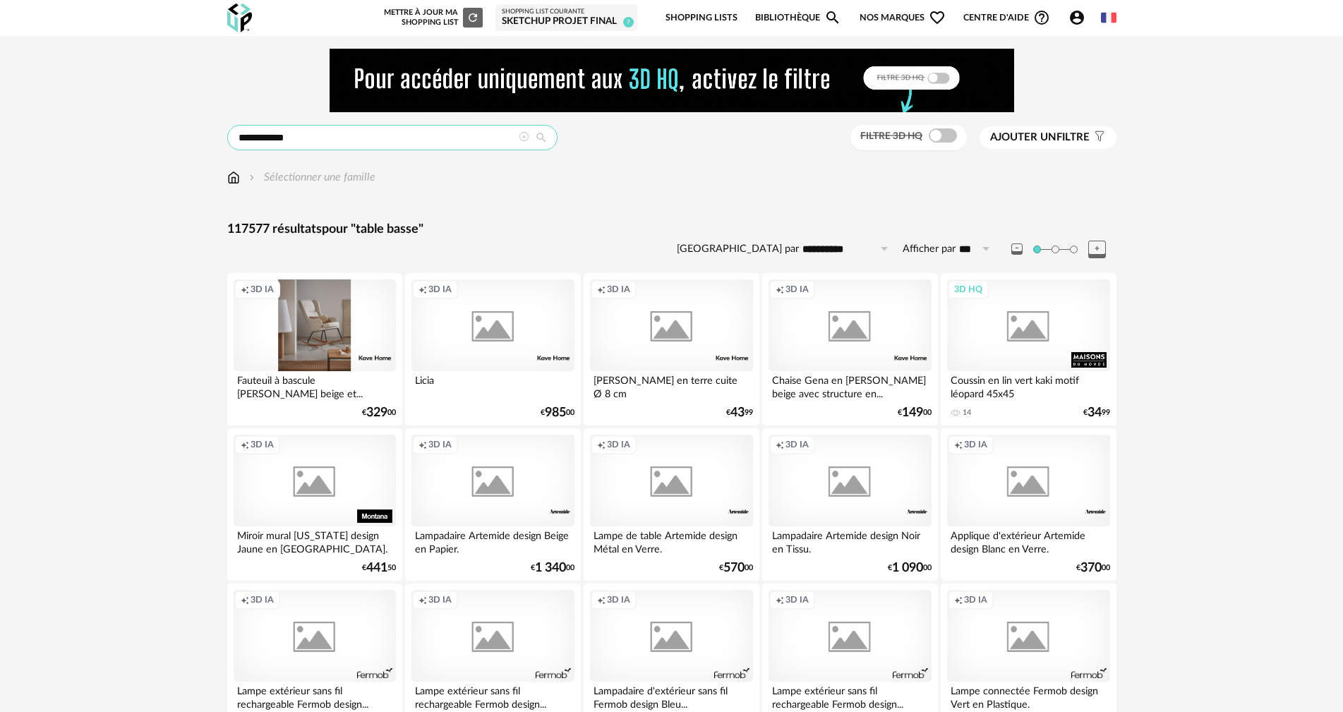
type input "**********"
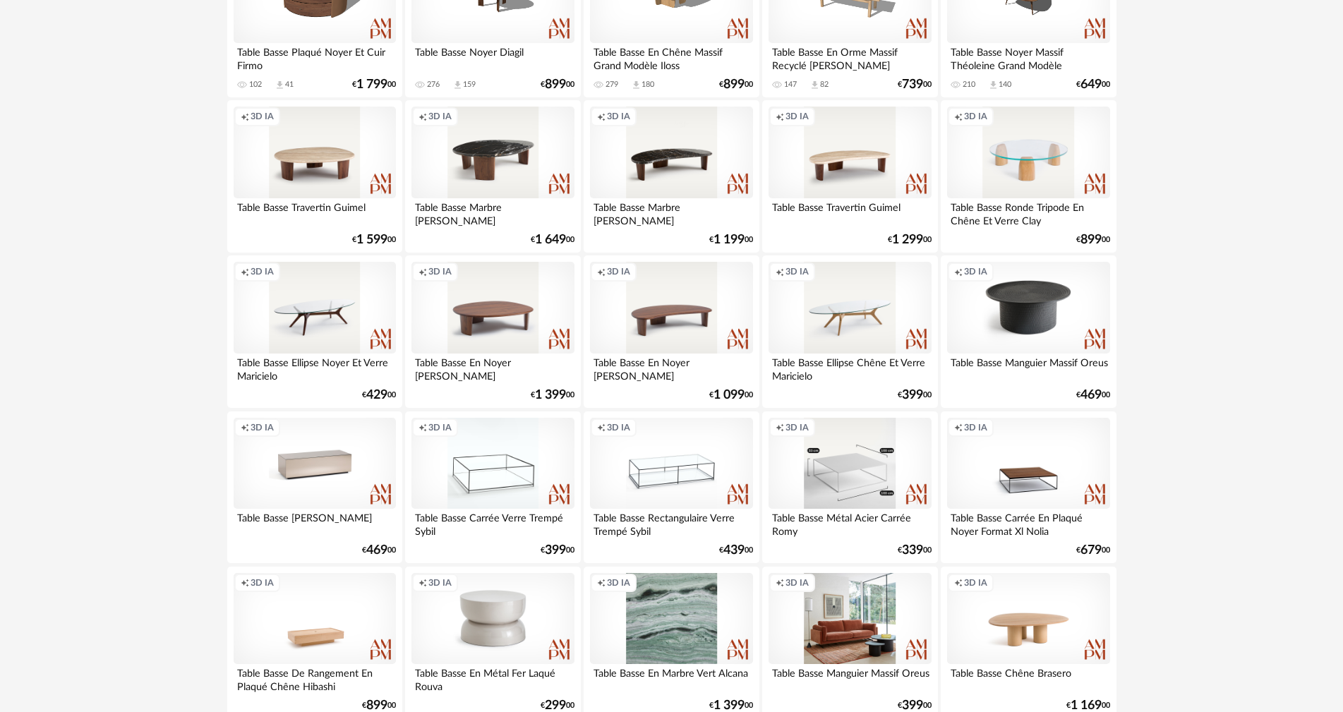
scroll to position [1905, 0]
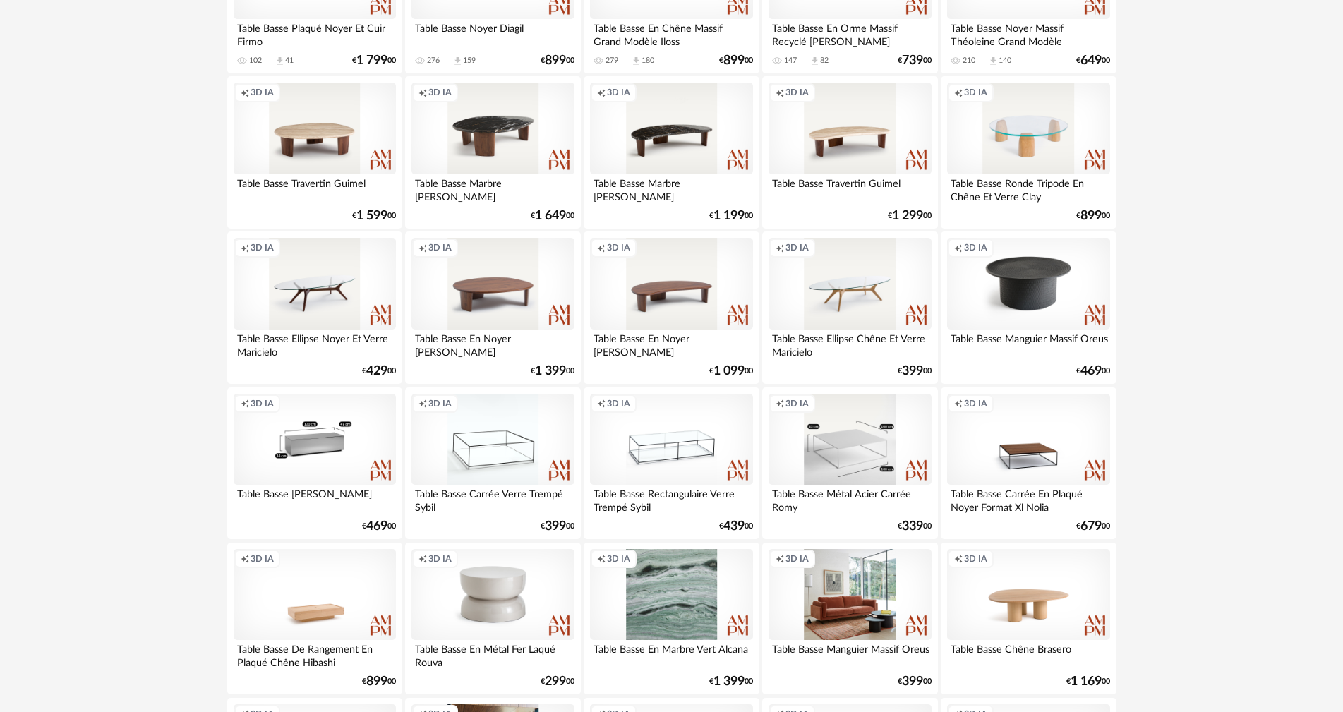
click at [359, 430] on div "Creation icon 3D IA" at bounding box center [315, 440] width 162 height 92
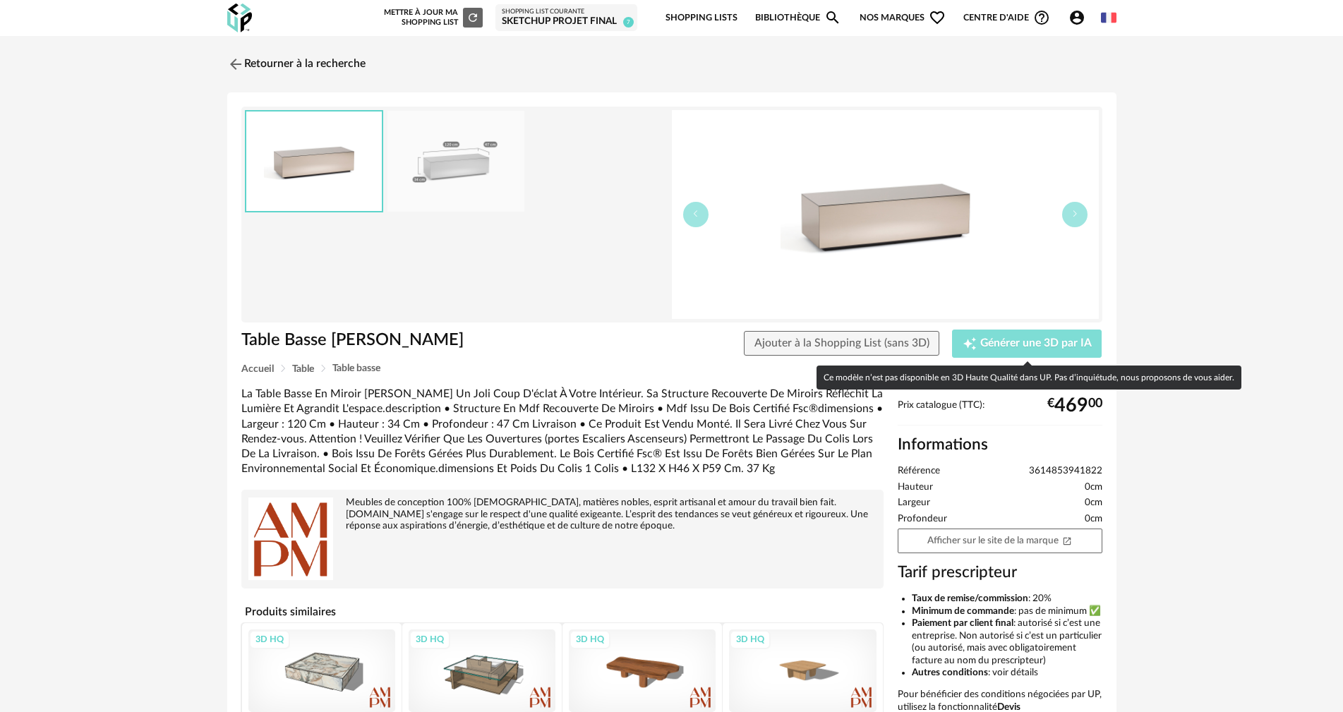
click at [971, 341] on icon "Creation icon" at bounding box center [969, 344] width 14 height 14
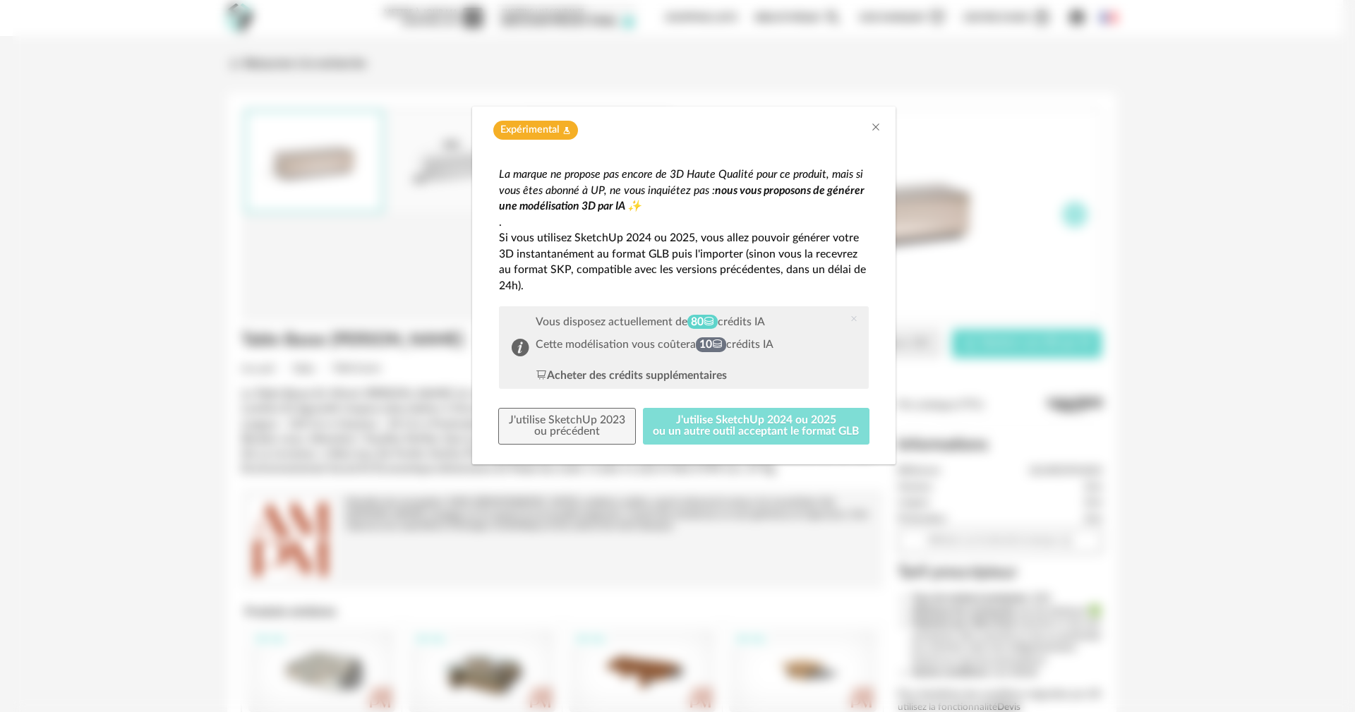
click at [749, 427] on button "J'utilise SketchUp 2024 ou 2025 ou un autre outil acceptant le format GLB" at bounding box center [756, 426] width 227 height 37
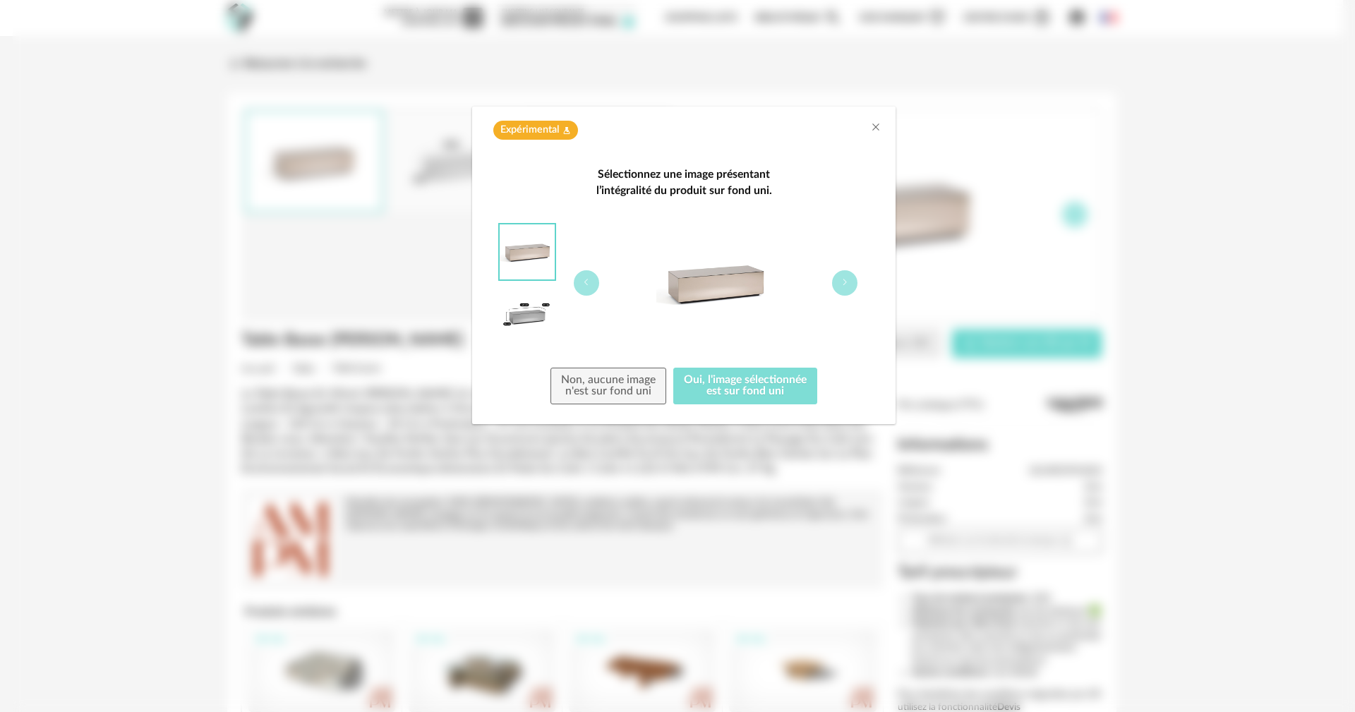
click at [741, 389] on button "Oui, l'image sélectionnée est sur fond uni" at bounding box center [745, 386] width 144 height 37
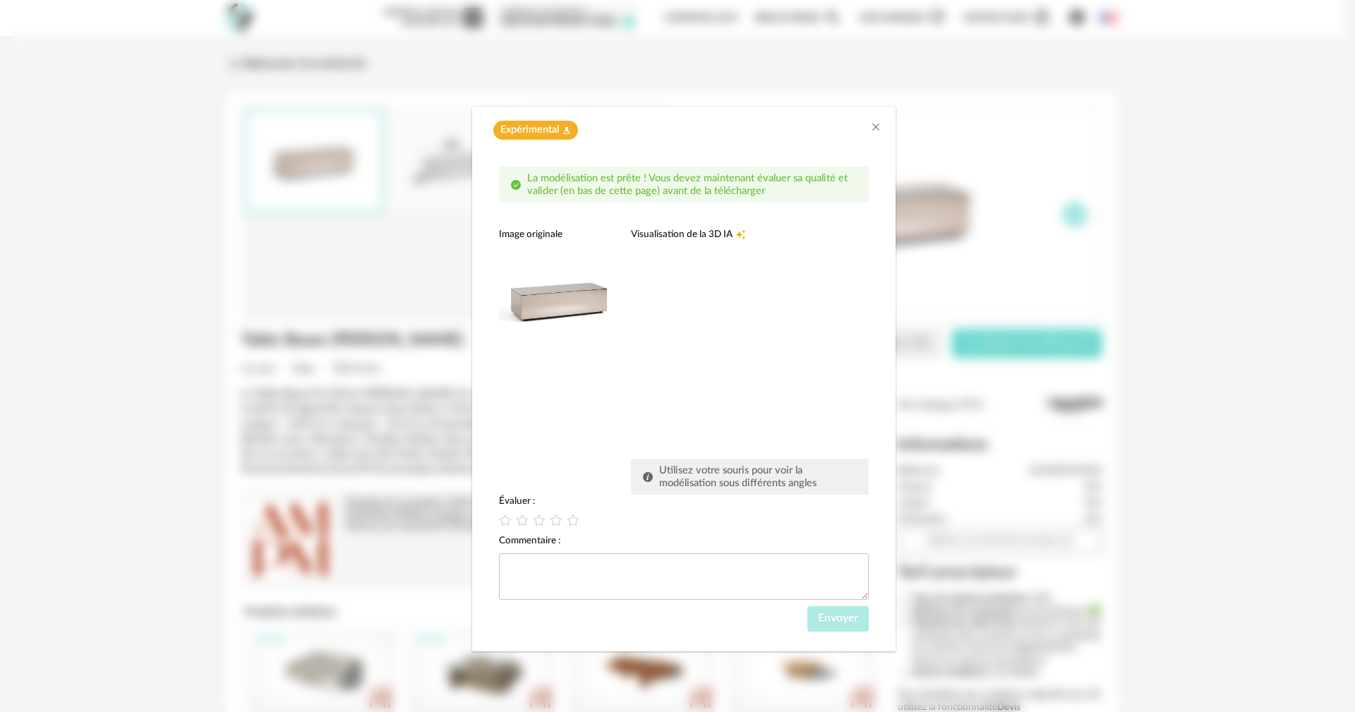
drag, startPoint x: 786, startPoint y: 364, endPoint x: 716, endPoint y: 371, distance: 70.2
click at [502, 524] on icon "dialog" at bounding box center [505, 520] width 15 height 15
click at [524, 570] on textarea "dialog" at bounding box center [684, 576] width 370 height 47
type textarea "**********"
click at [836, 621] on span "Envoyer" at bounding box center [838, 617] width 40 height 11
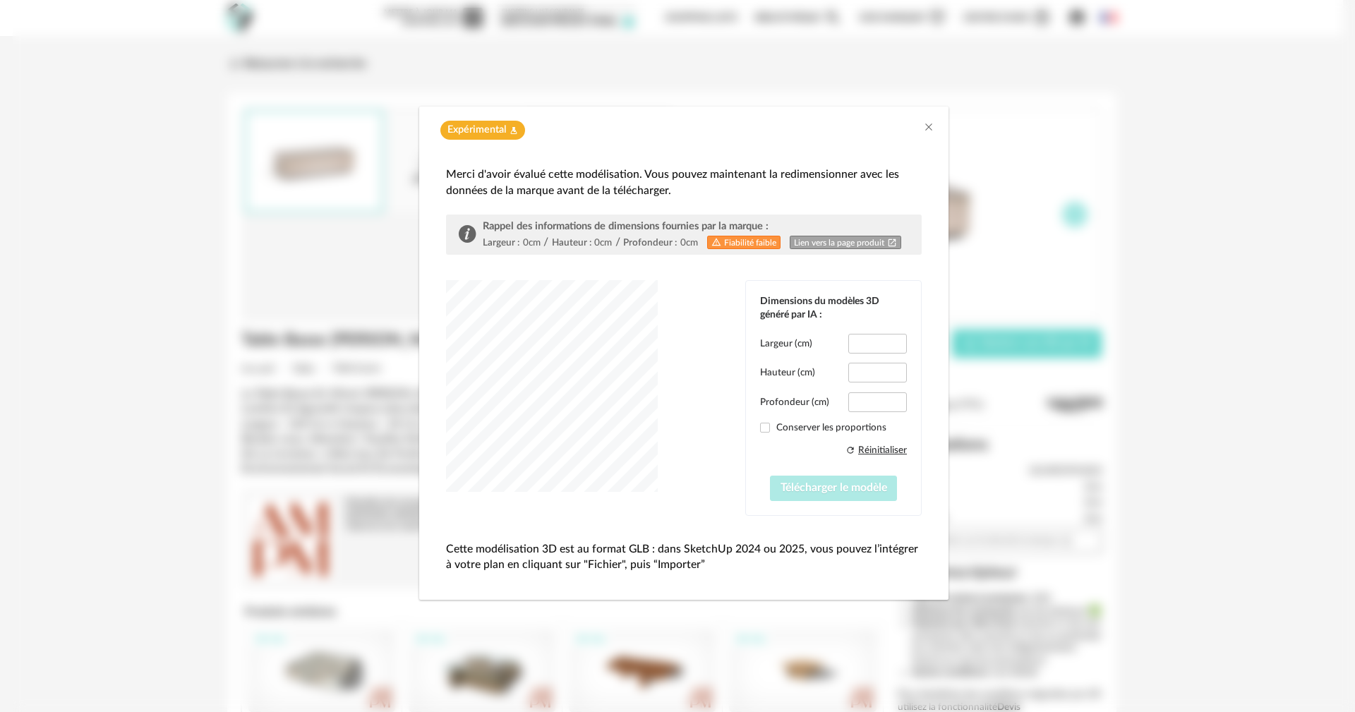
type input "*****"
type input "****"
drag, startPoint x: 697, startPoint y: 417, endPoint x: 665, endPoint y: 452, distance: 46.9
click at [931, 121] on icon "Close" at bounding box center [928, 126] width 11 height 11
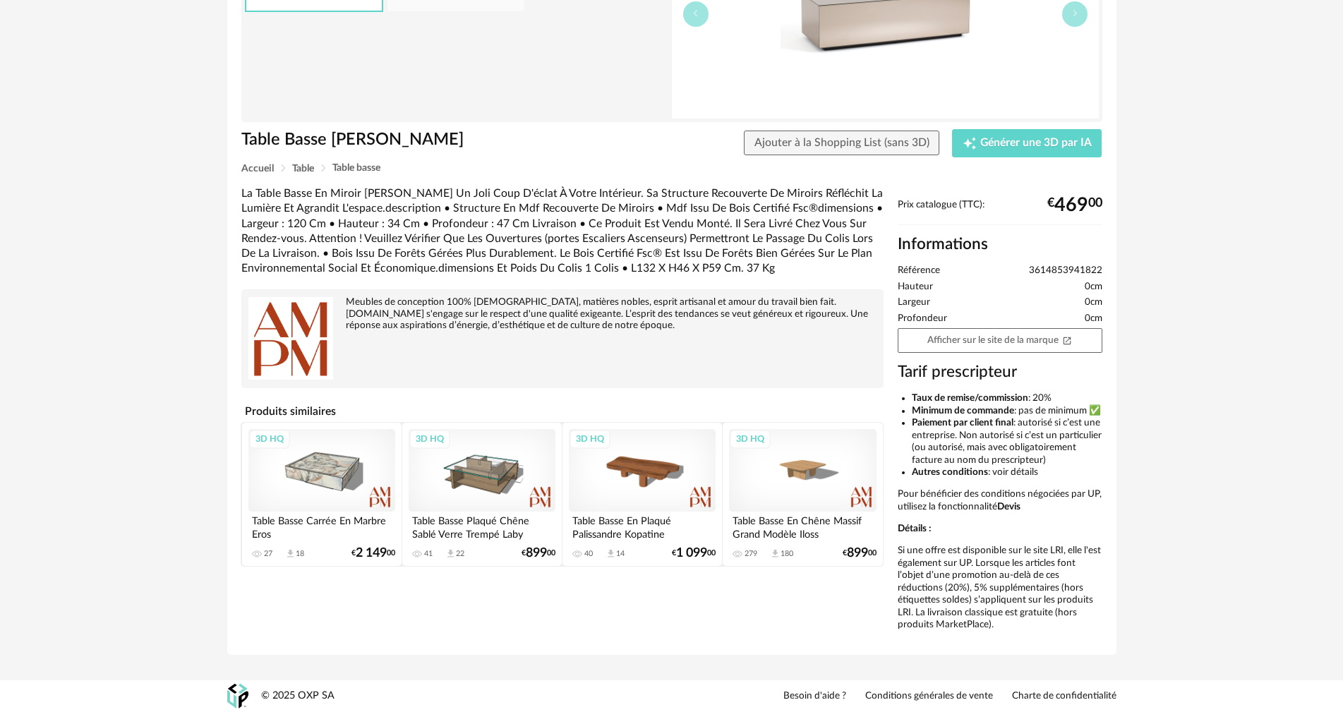
scroll to position [225, 0]
click at [348, 439] on div "3D HQ" at bounding box center [321, 470] width 147 height 83
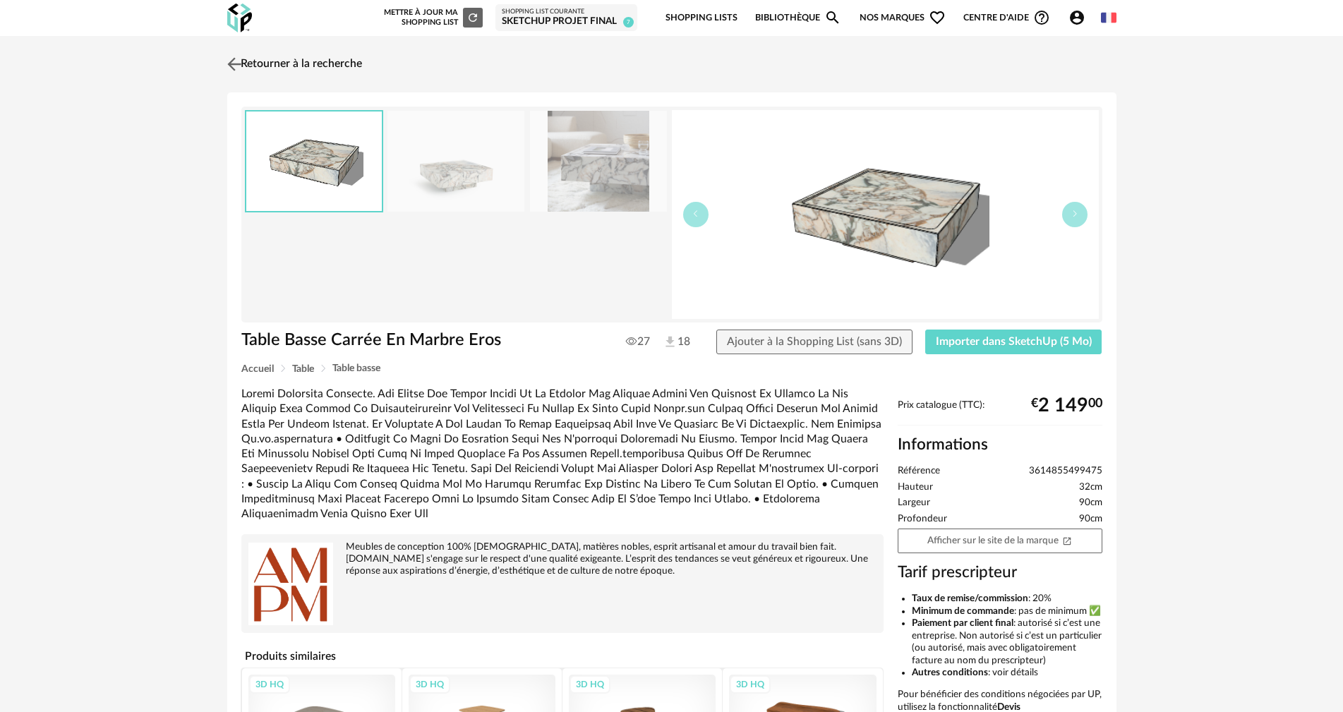
click at [273, 63] on link "Retourner à la recherche" at bounding box center [293, 64] width 138 height 31
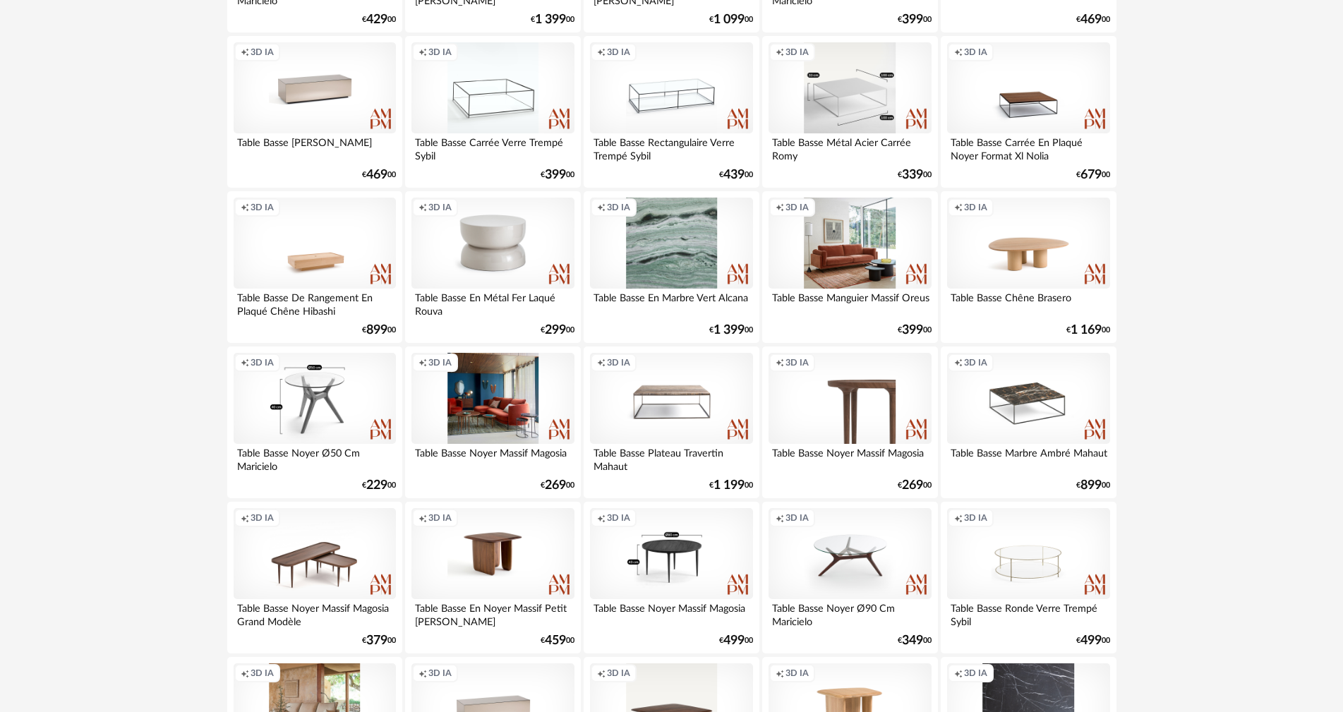
scroll to position [2268, 0]
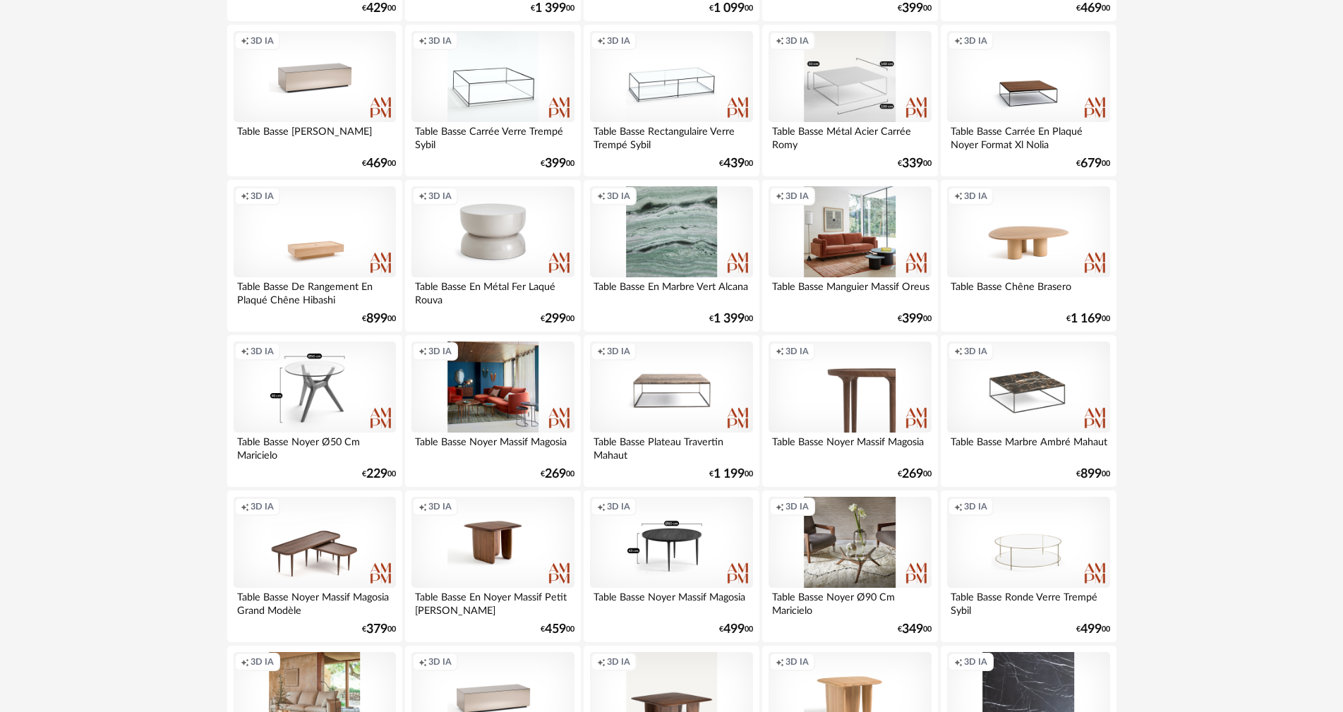
click at [863, 552] on div "Creation icon 3D IA" at bounding box center [849, 543] width 162 height 92
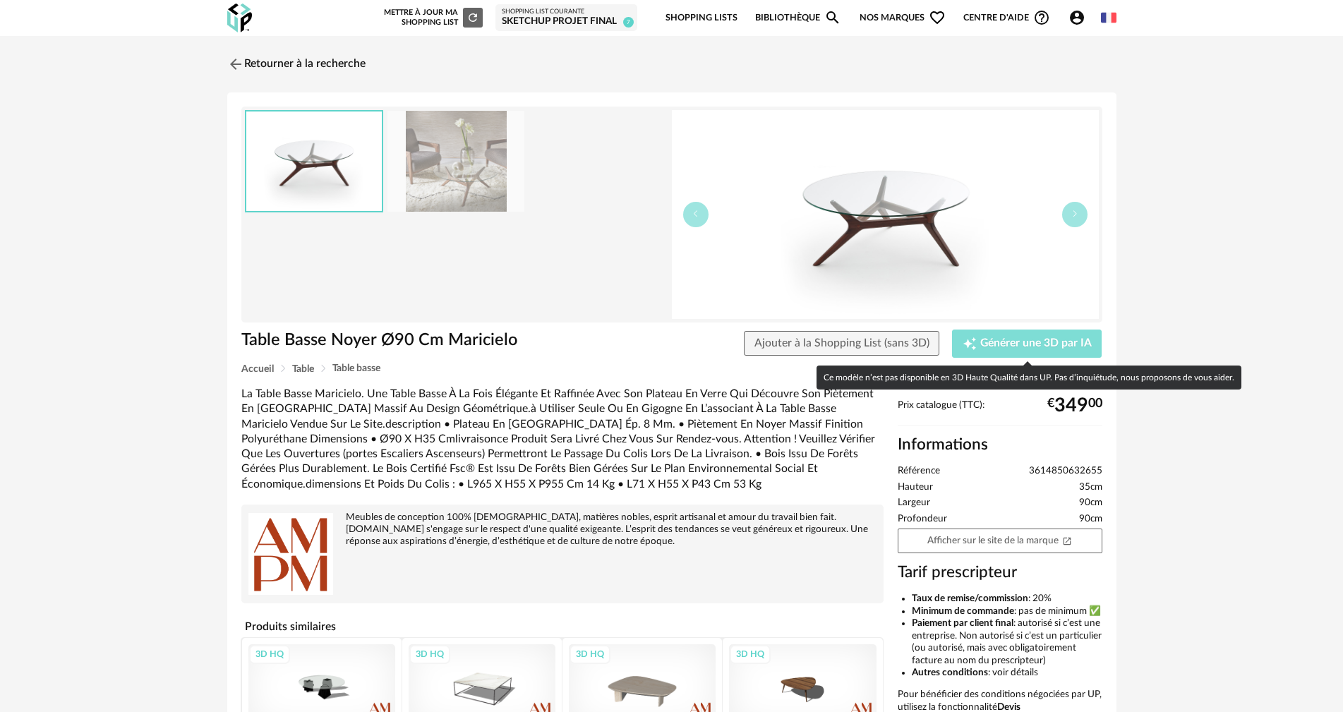
click at [1025, 339] on span "Générer une 3D par IA" at bounding box center [1035, 343] width 111 height 11
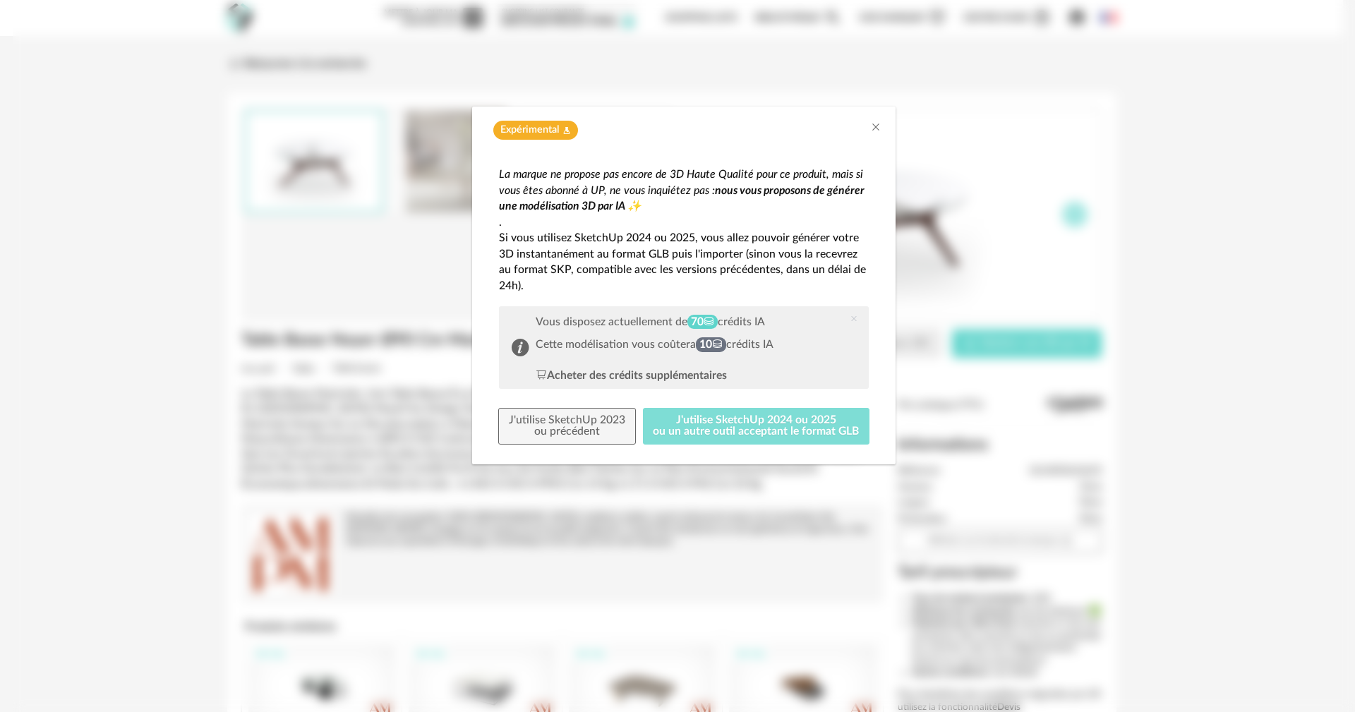
click at [686, 429] on button "J'utilise SketchUp 2024 ou 2025 ou un autre outil acceptant le format GLB" at bounding box center [756, 426] width 227 height 37
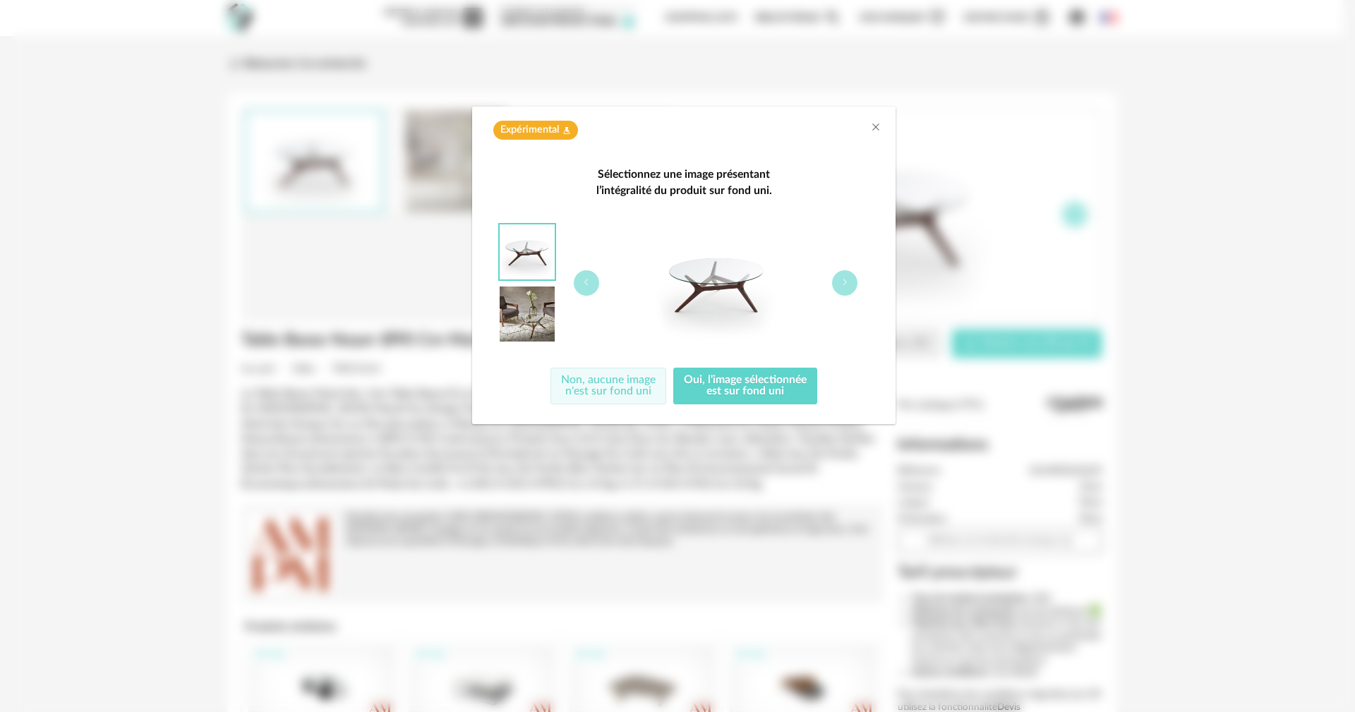
click at [631, 380] on button "Non, aucune image n'est sur fond uni" at bounding box center [608, 386] width 116 height 37
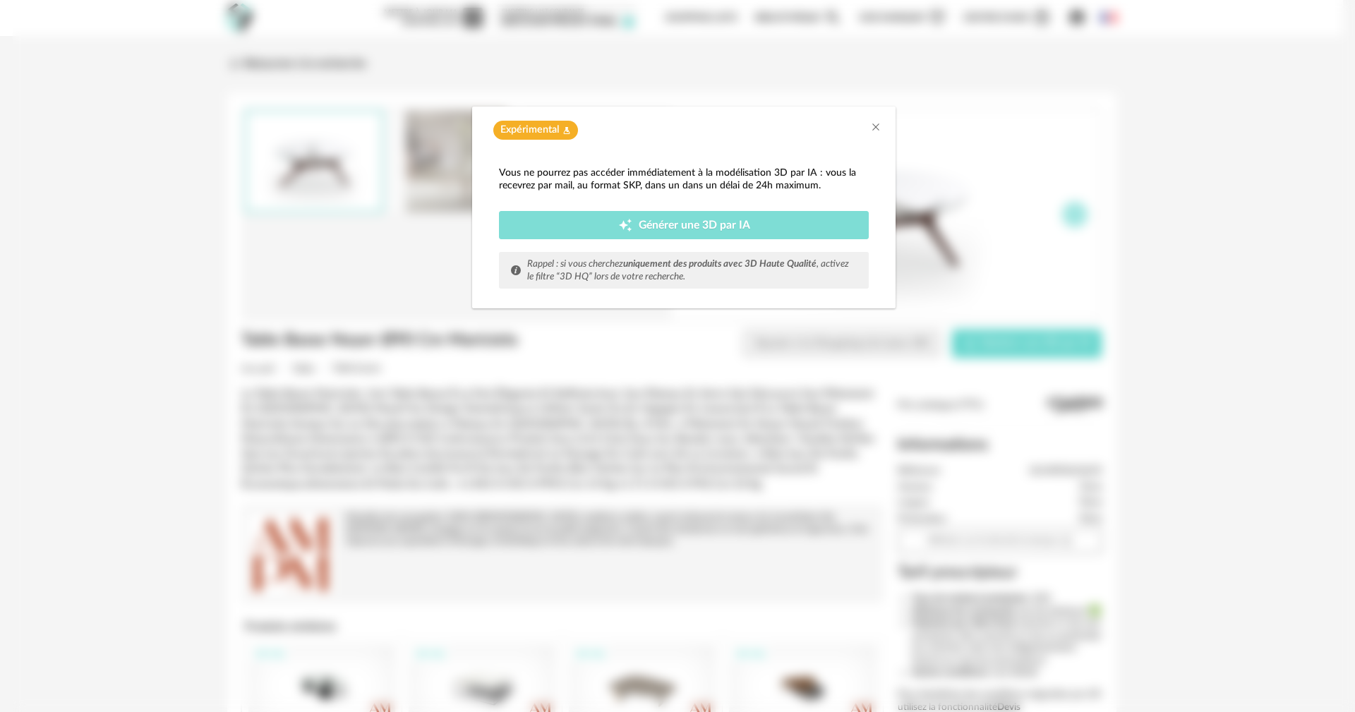
click at [662, 219] on div "Creation icon Générer une 3D par IA" at bounding box center [683, 225] width 349 height 14
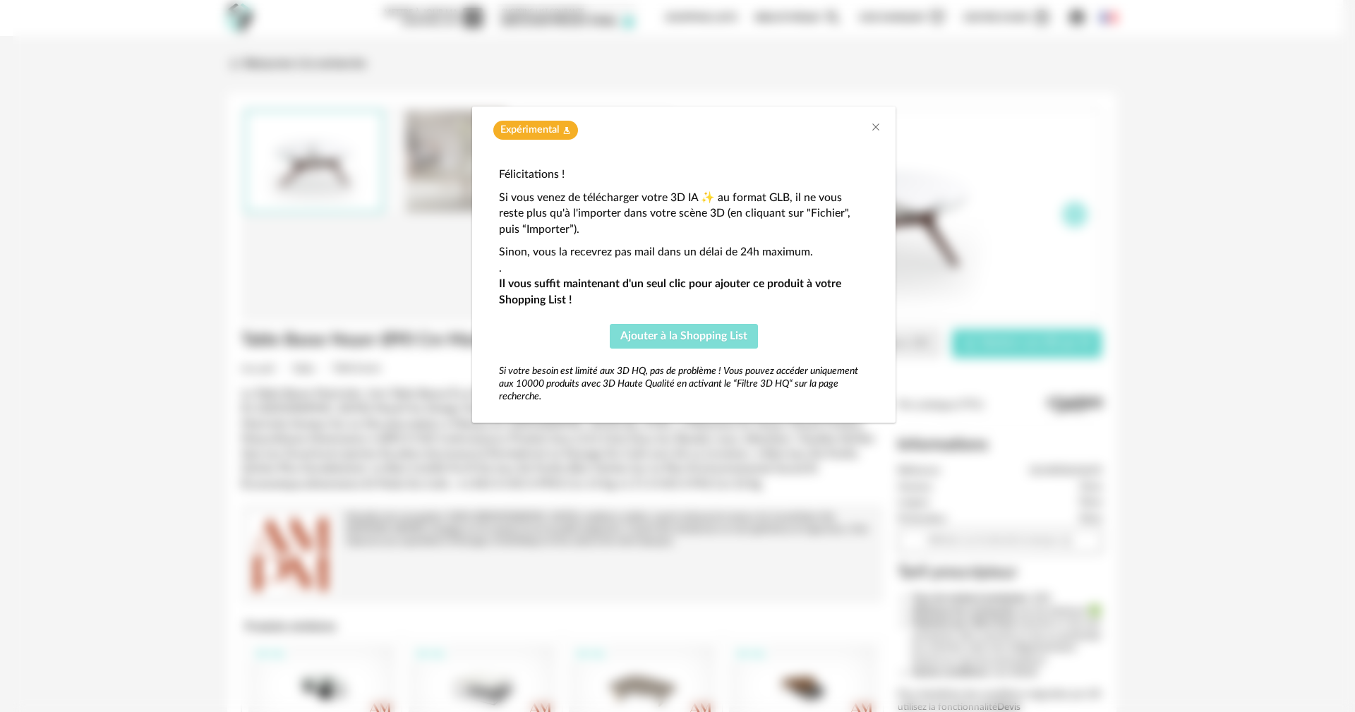
click at [698, 339] on span "Ajouter à la Shopping List" at bounding box center [683, 335] width 127 height 11
click at [884, 128] on div "Expérimental Flask icon" at bounding box center [683, 127] width 423 height 40
click at [877, 126] on icon "Close" at bounding box center [875, 126] width 11 height 11
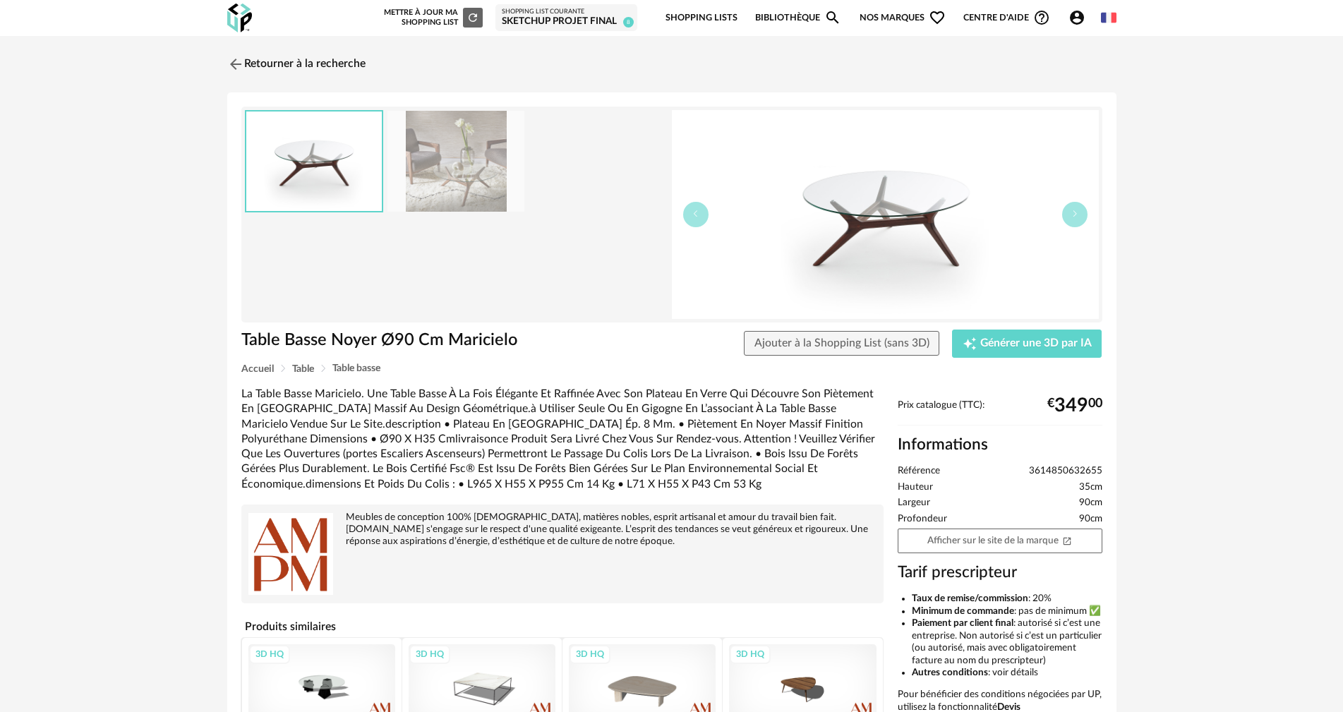
click at [1076, 16] on icon "Account Circle icon" at bounding box center [1076, 17] width 17 height 17
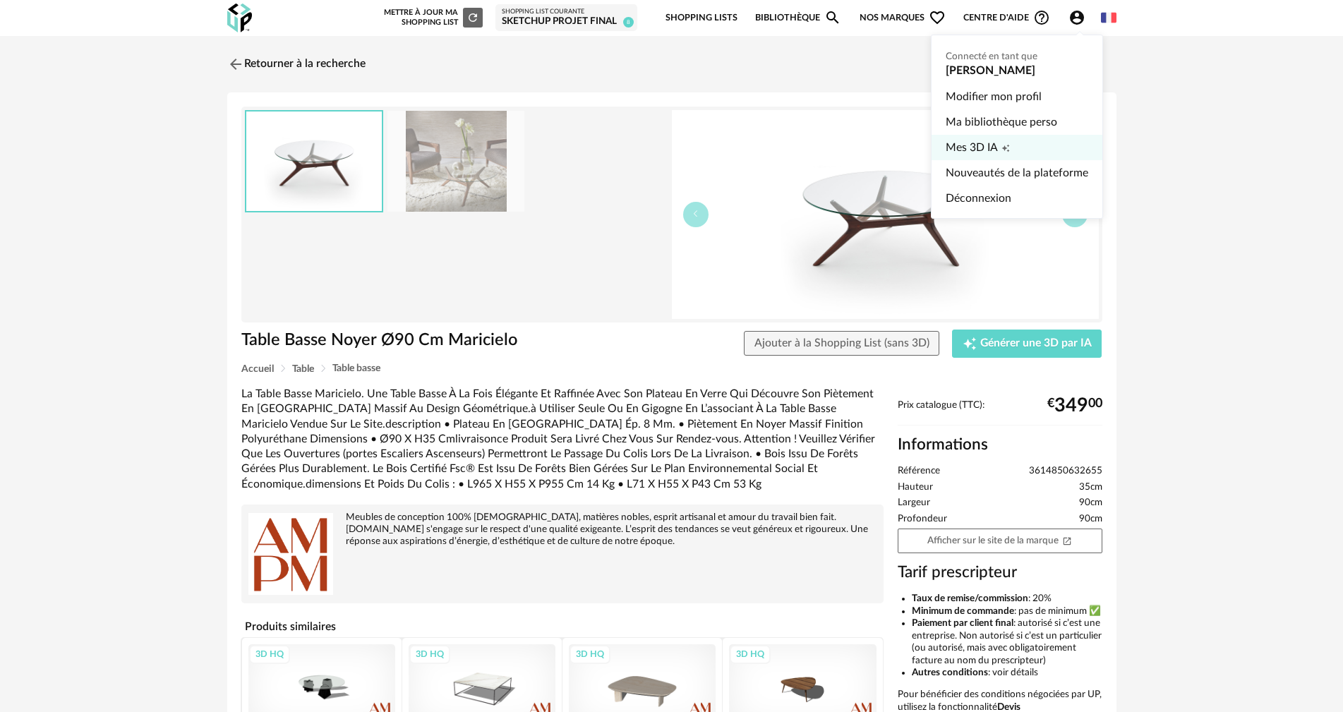
click at [971, 144] on span "Mes 3D IA" at bounding box center [971, 147] width 52 height 25
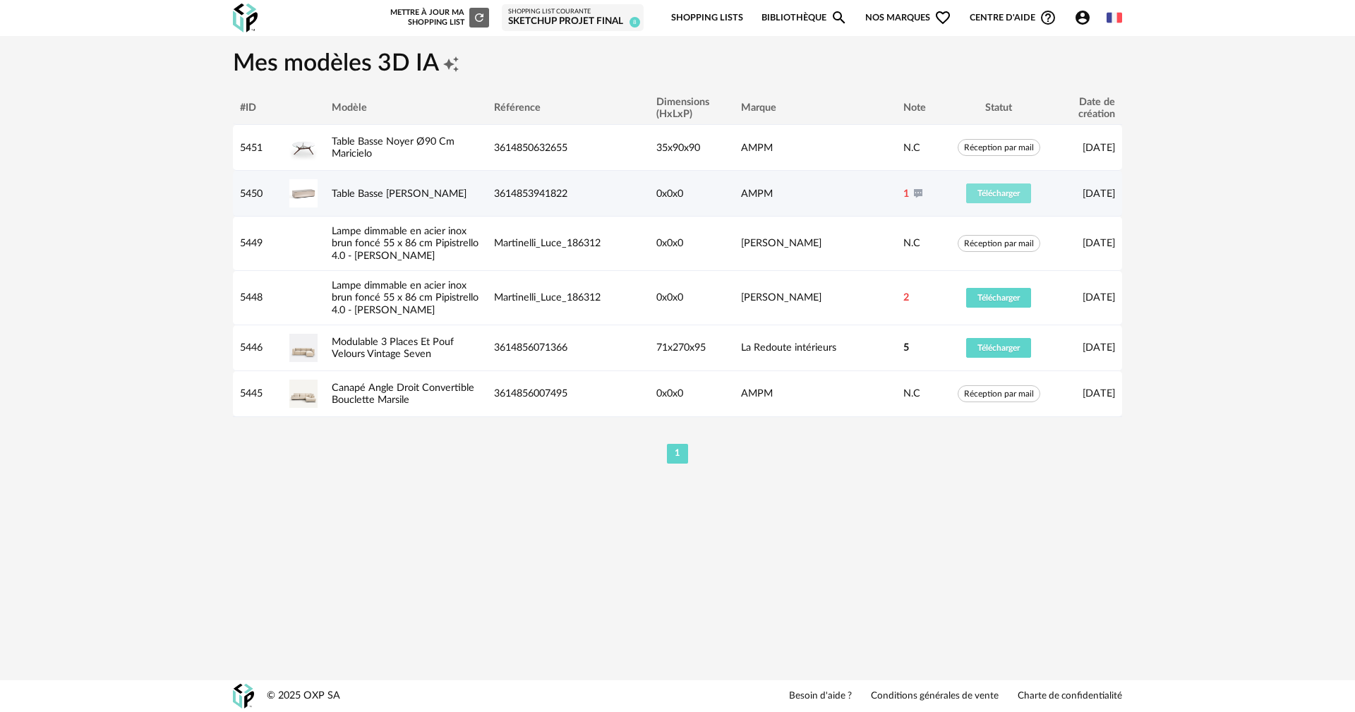
click at [1009, 186] on button "Télécharger" at bounding box center [998, 193] width 65 height 20
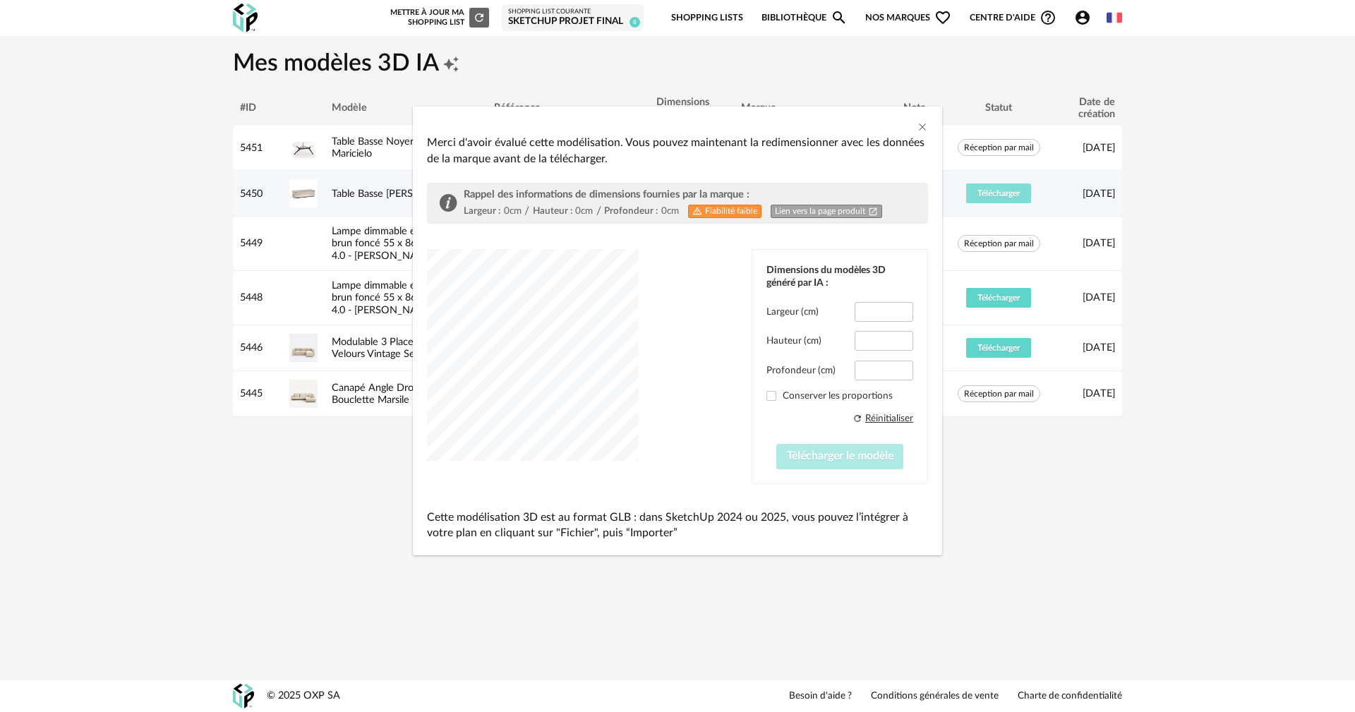
type input "*****"
type input "****"
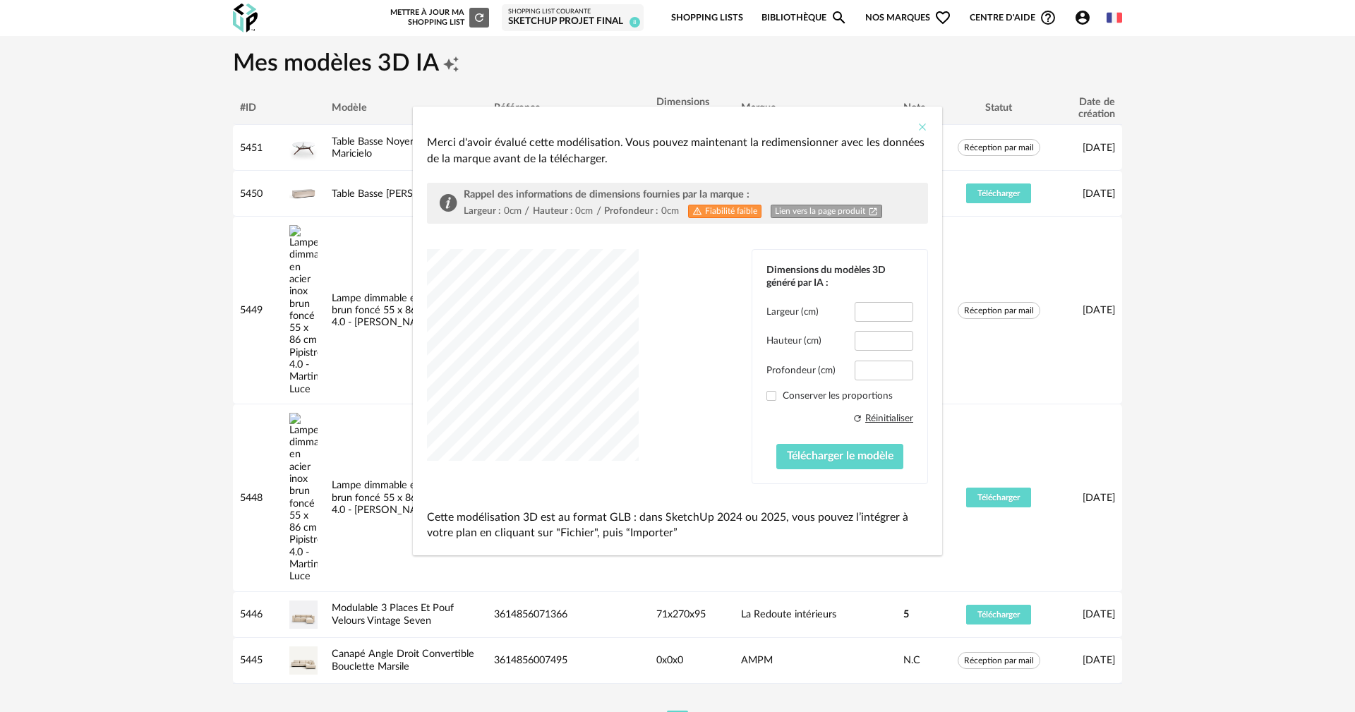
click at [922, 128] on icon "Close" at bounding box center [921, 126] width 11 height 11
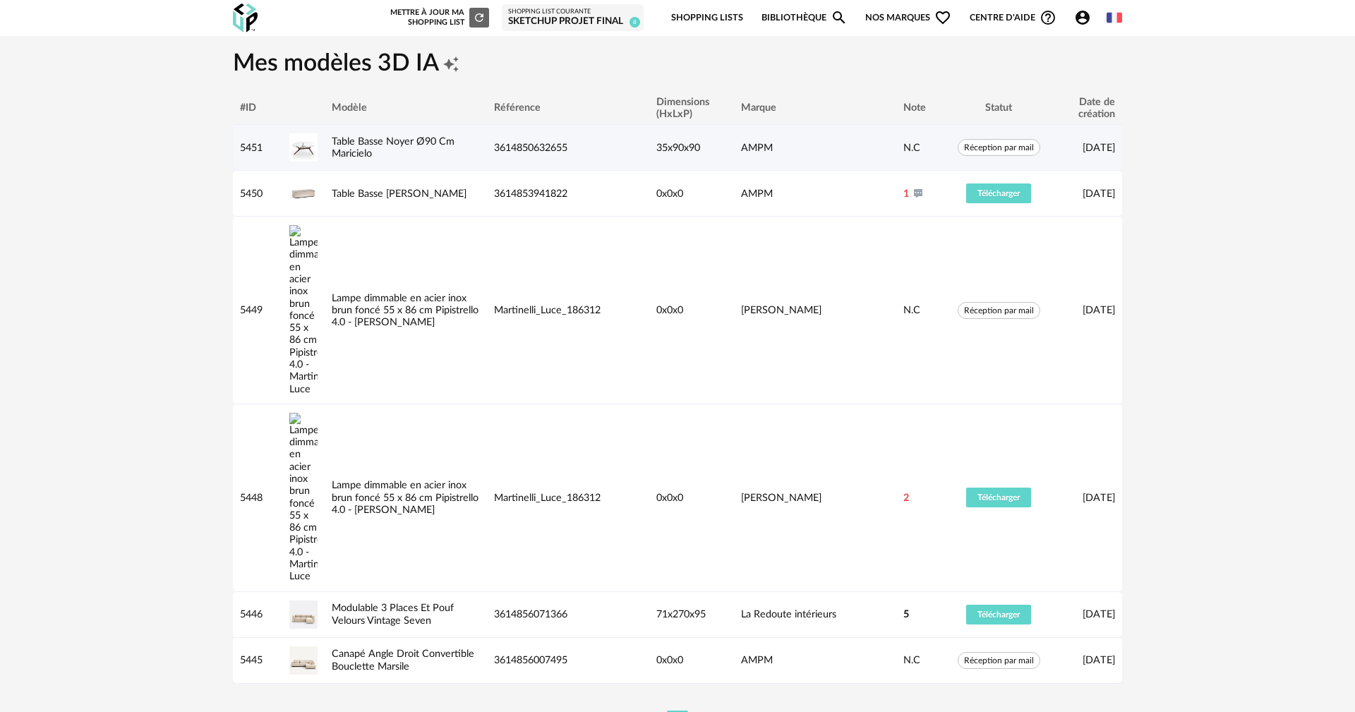
drag, startPoint x: 624, startPoint y: 140, endPoint x: 565, endPoint y: 140, distance: 58.6
click at [565, 140] on td "3614850632655" at bounding box center [568, 148] width 162 height 46
click at [376, 152] on div "Table Basse Noyer Ø90 Cm Maricielo" at bounding box center [406, 147] width 162 height 25
click at [370, 144] on link "Table Basse Noyer Ø90 Cm Maricielo" at bounding box center [393, 147] width 123 height 23
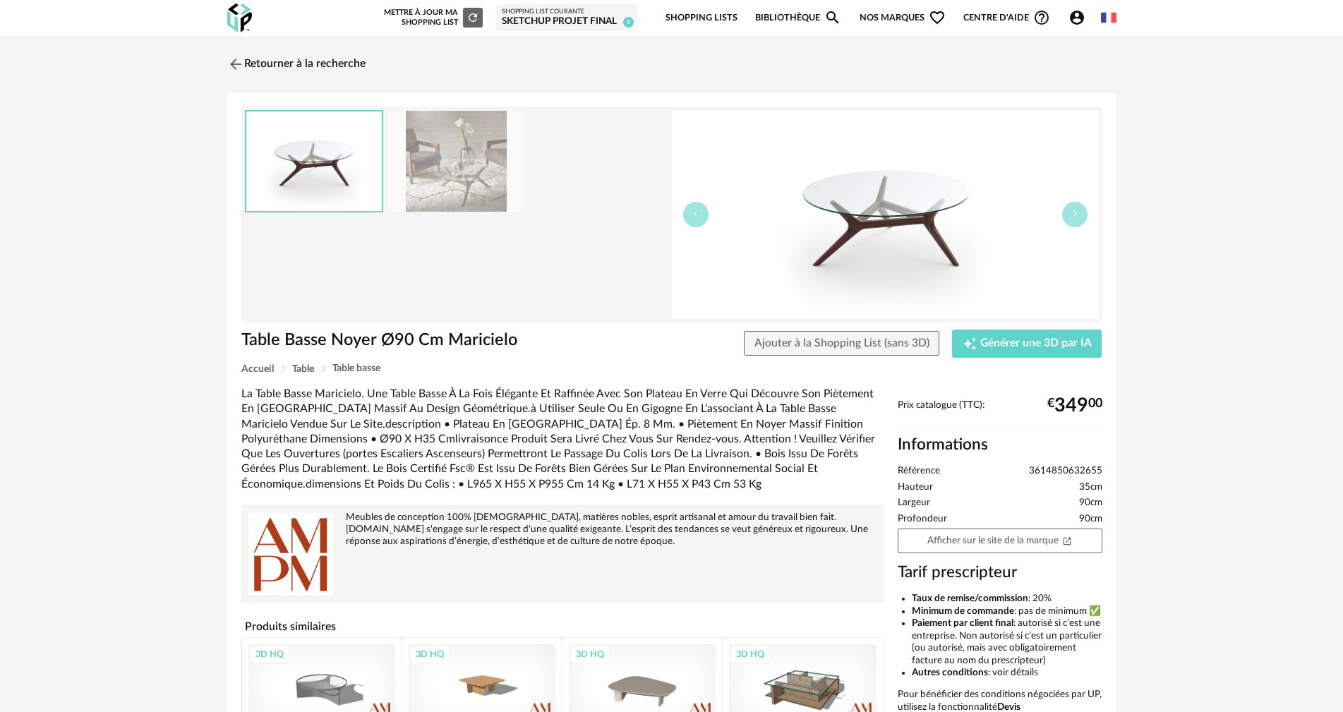
click at [838, 220] on img at bounding box center [885, 214] width 427 height 209
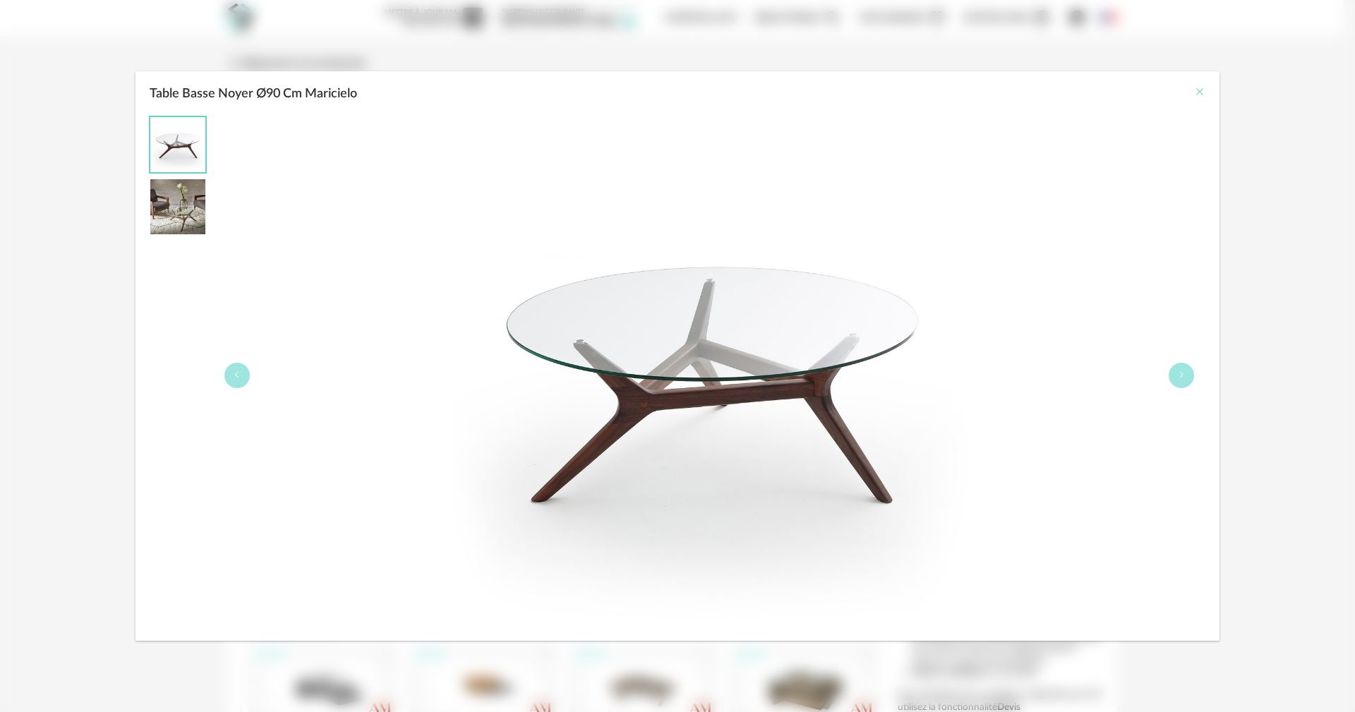
click at [1200, 92] on icon "Close" at bounding box center [1199, 91] width 11 height 11
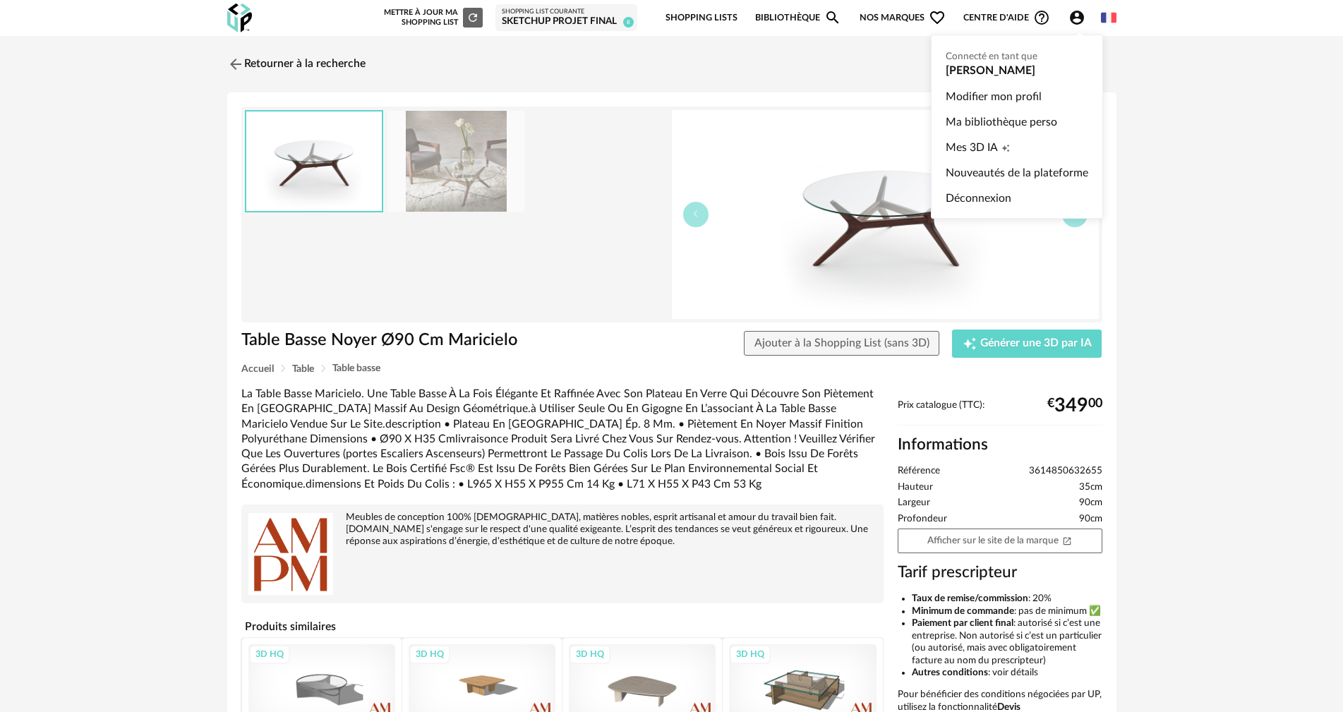
click at [1079, 24] on icon "Account Circle icon" at bounding box center [1077, 18] width 14 height 14
click at [978, 145] on span "Mes 3D IA" at bounding box center [971, 147] width 52 height 25
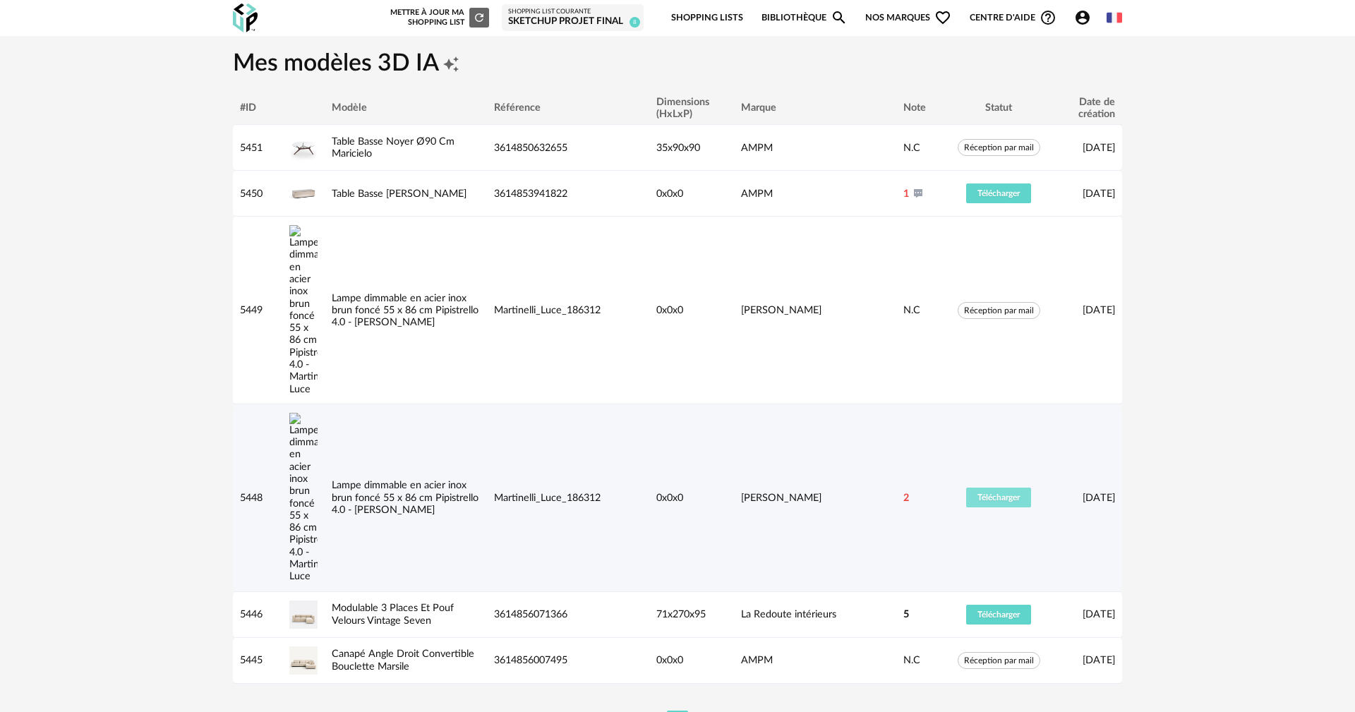
click at [972, 488] on button "Télécharger" at bounding box center [998, 498] width 65 height 20
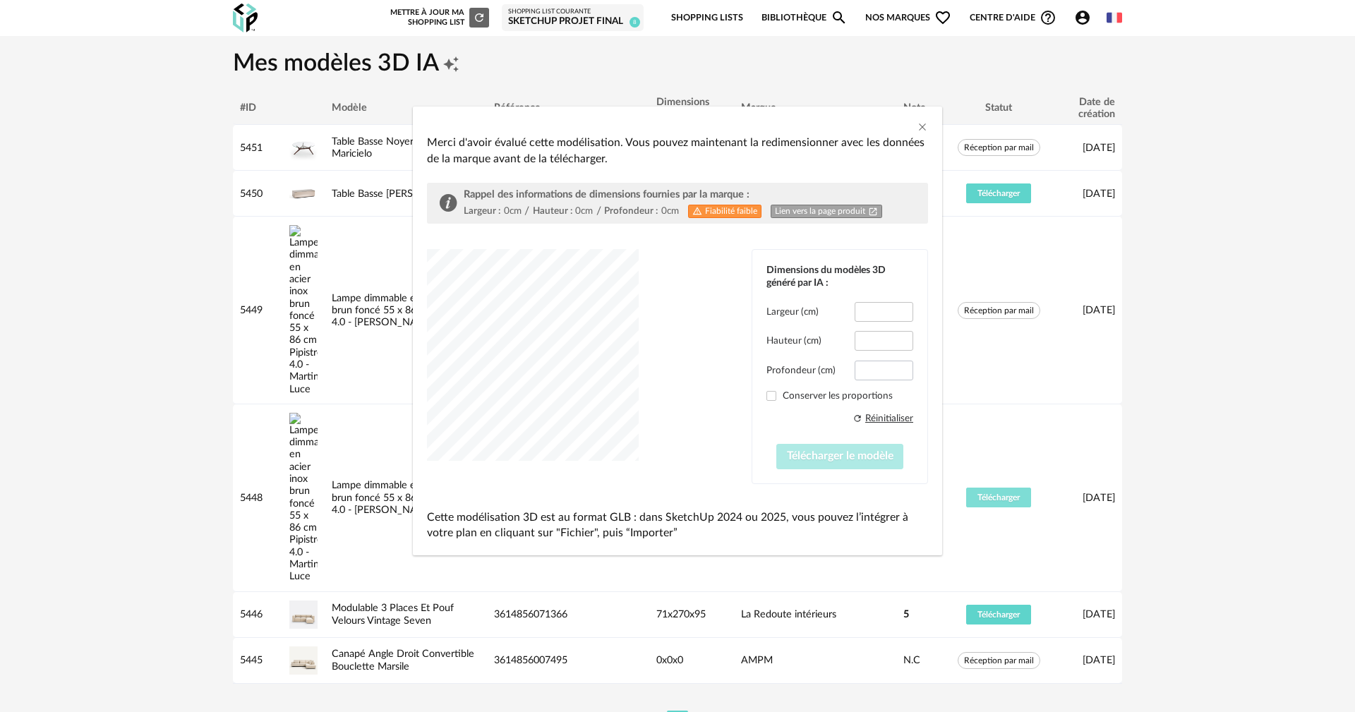
type input "****"
type input "*****"
click at [821, 452] on span "Télécharger le modèle" at bounding box center [840, 455] width 107 height 11
